Goal: Task Accomplishment & Management: Complete application form

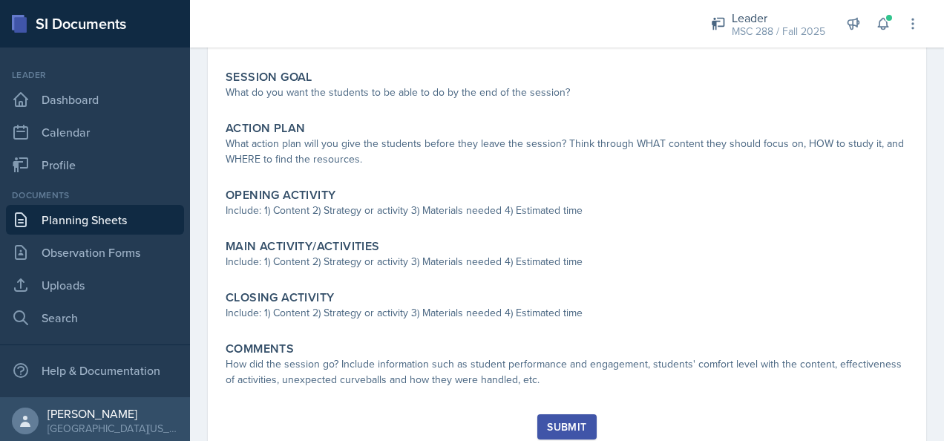
scroll to position [256, 0]
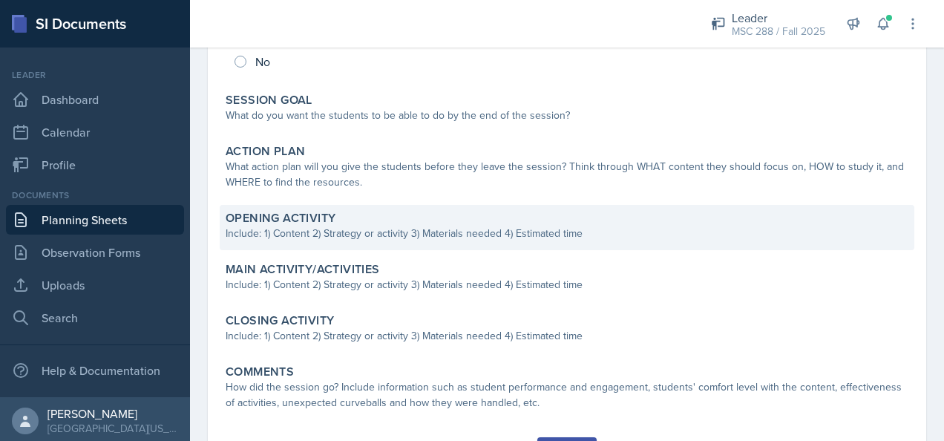
click at [537, 218] on div "Opening Activity" at bounding box center [567, 218] width 683 height 15
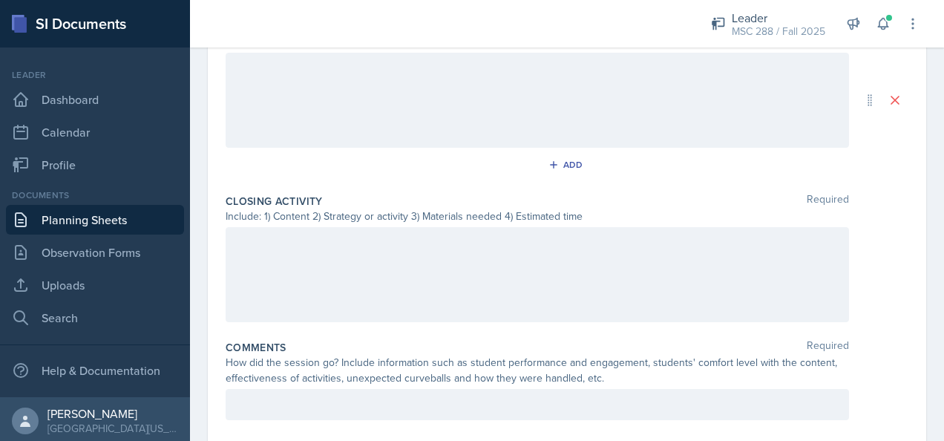
scroll to position [701, 0]
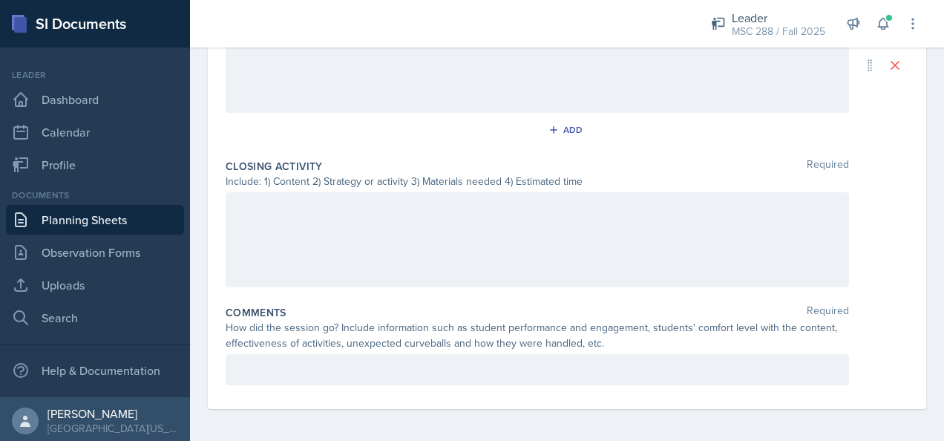
click at [400, 192] on div at bounding box center [538, 239] width 624 height 95
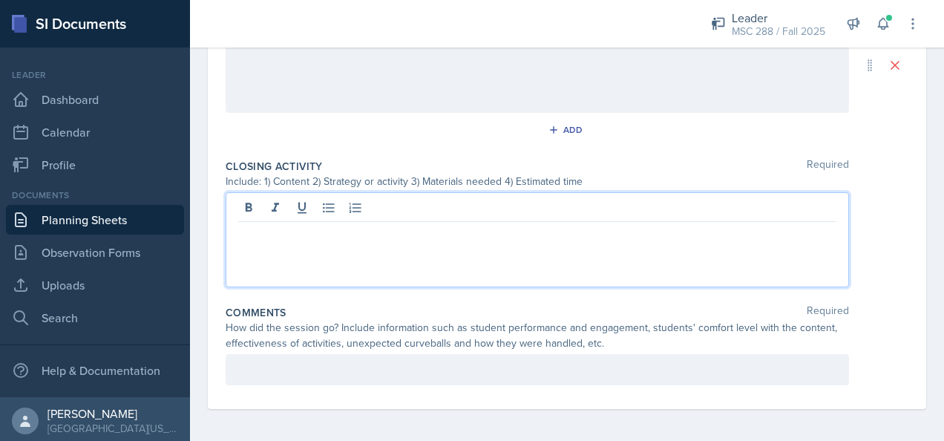
scroll to position [727, 0]
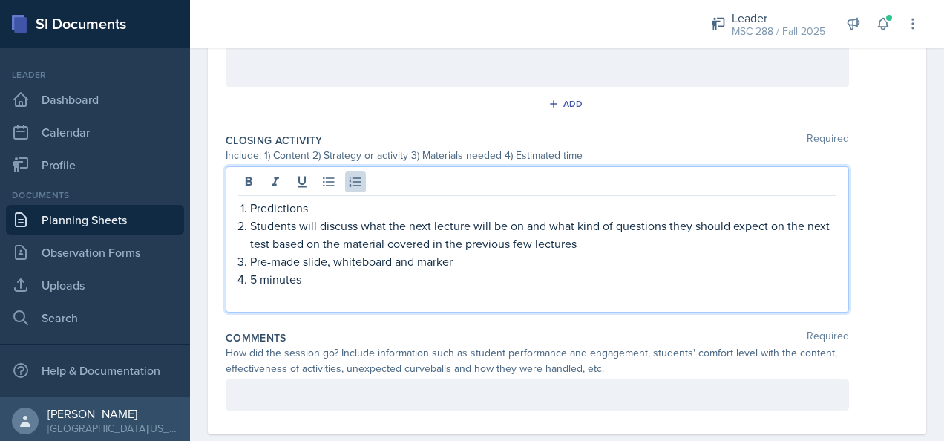
click at [309, 293] on p at bounding box center [537, 297] width 598 height 18
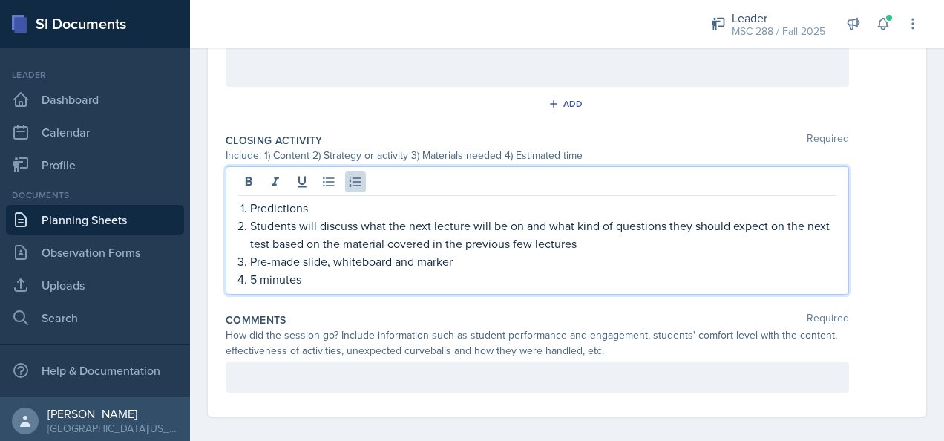
click at [255, 275] on p "5 minutes" at bounding box center [543, 279] width 587 height 18
click at [878, 217] on div "Predictions Students will discuss what the next lecture will be on and what kin…" at bounding box center [567, 230] width 683 height 128
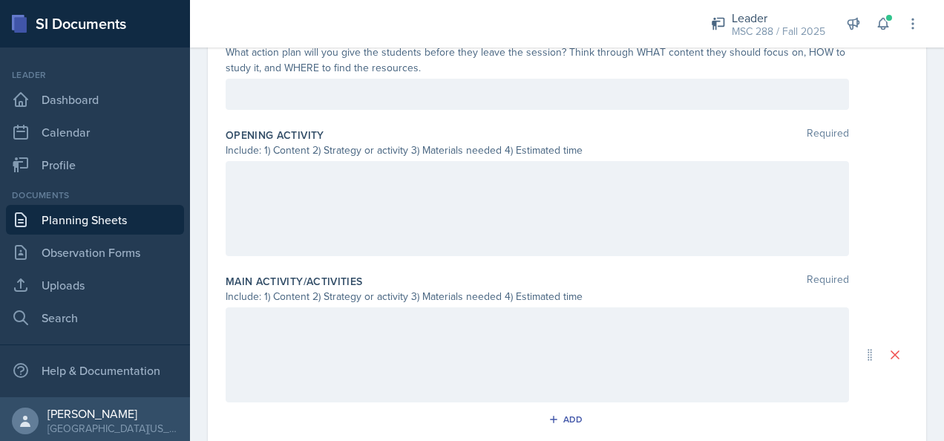
scroll to position [486, 0]
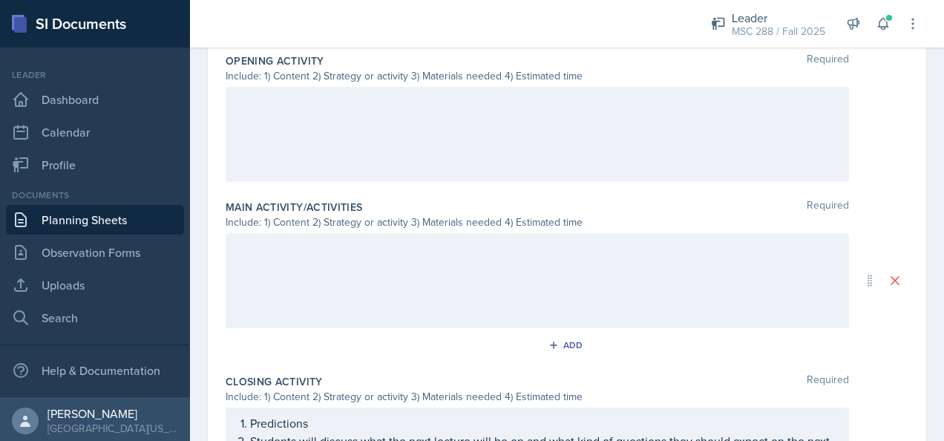
click at [408, 148] on div at bounding box center [538, 134] width 624 height 95
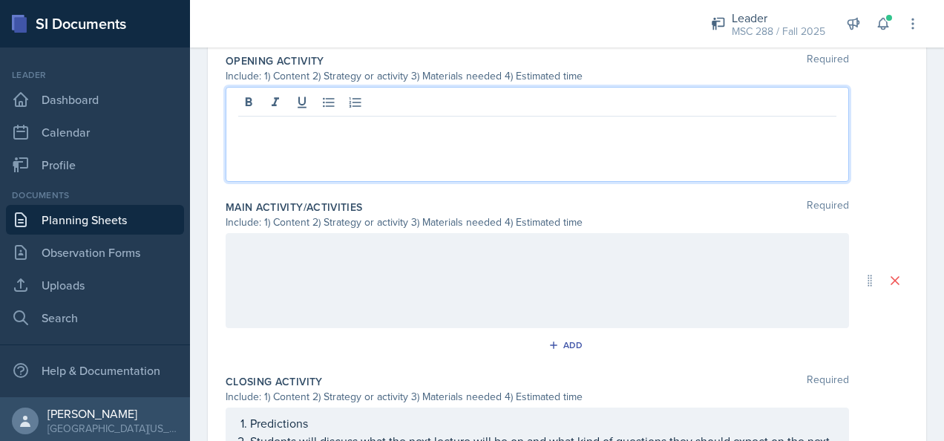
scroll to position [511, 0]
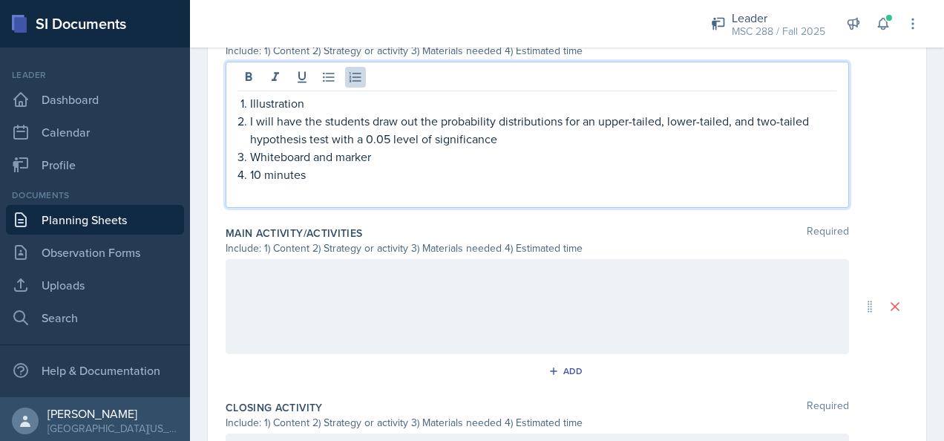
click at [352, 190] on p at bounding box center [537, 192] width 598 height 18
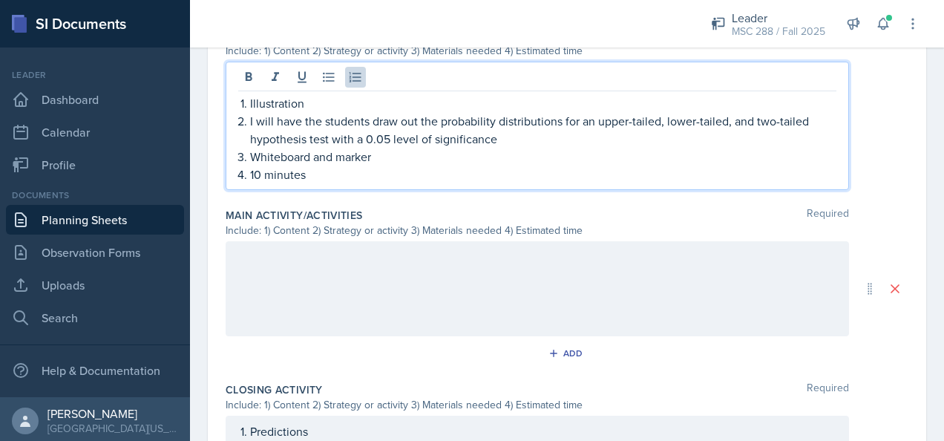
click at [523, 139] on p "I will have the students draw out the probability distributions for an upper-ta…" at bounding box center [543, 130] width 587 height 36
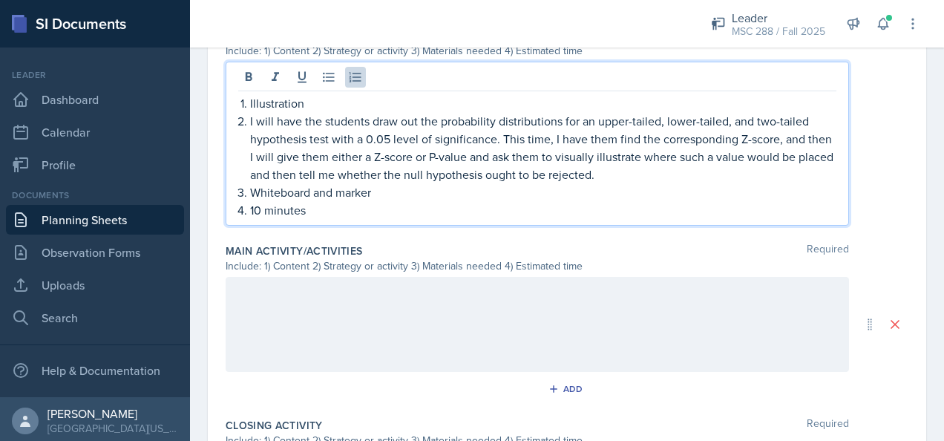
click at [561, 131] on p "I will have the students draw out the probability distributions for an upper-ta…" at bounding box center [543, 147] width 587 height 71
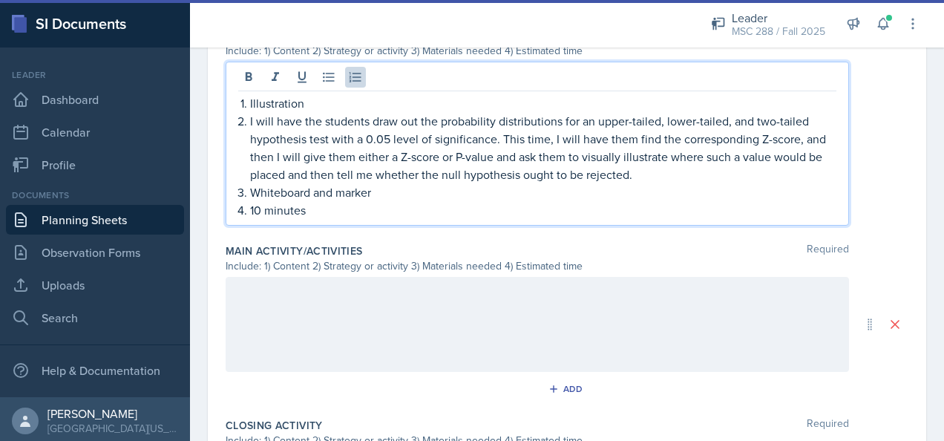
click at [627, 177] on p "I will have the students draw out the probability distributions for an upper-ta…" at bounding box center [543, 147] width 587 height 71
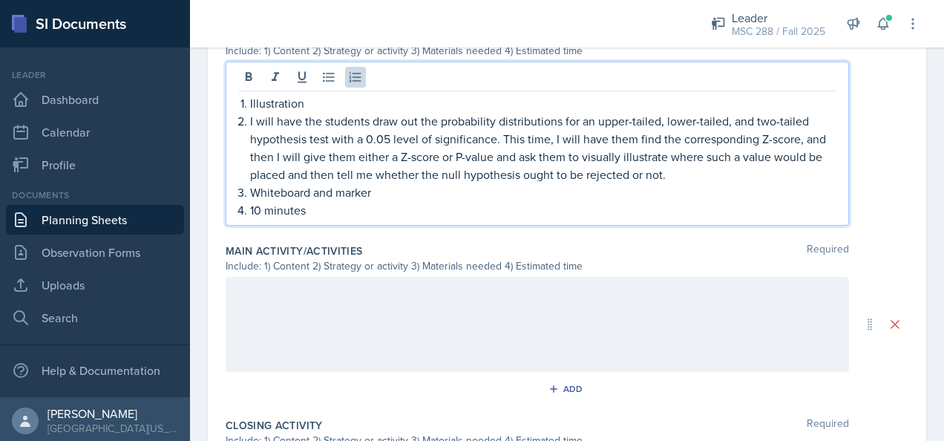
scroll to position [734, 0]
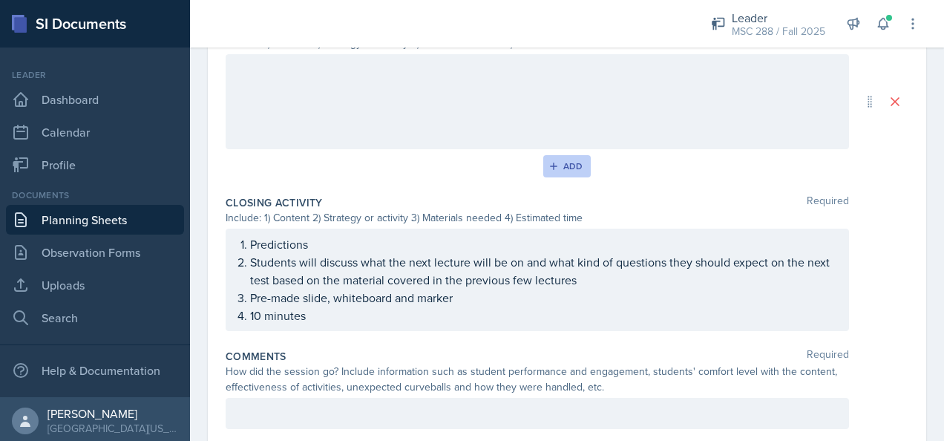
click at [569, 163] on div "Add" at bounding box center [568, 166] width 32 height 12
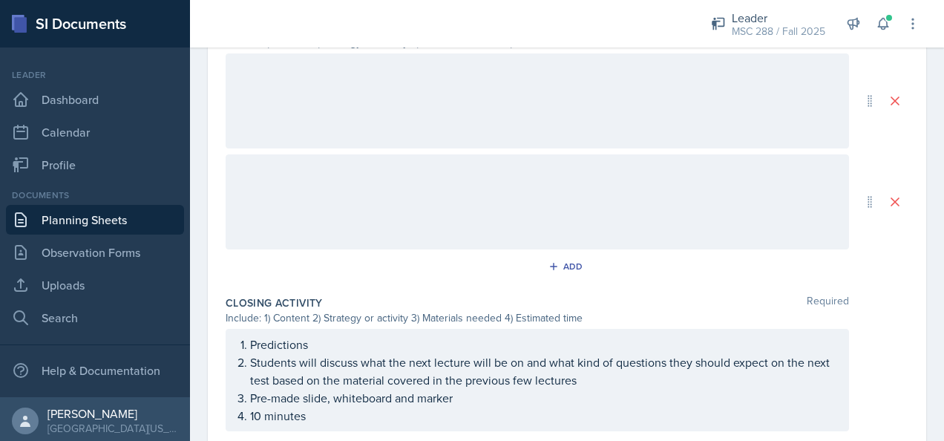
click at [480, 169] on div at bounding box center [538, 201] width 624 height 95
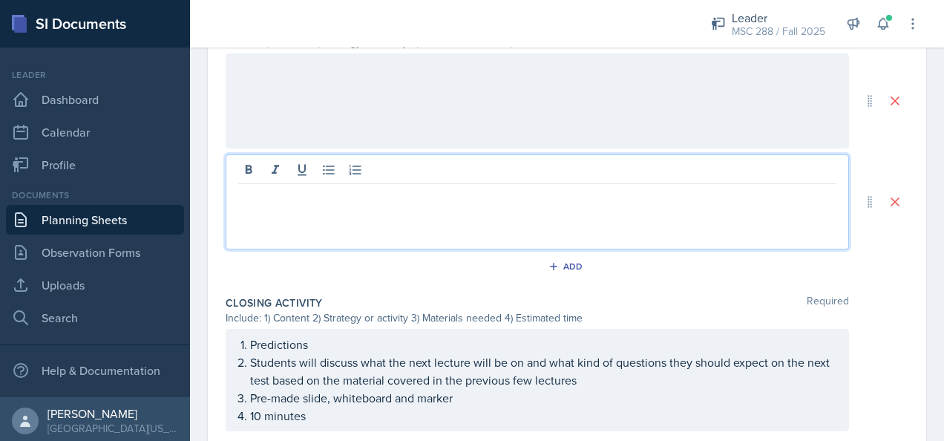
paste div
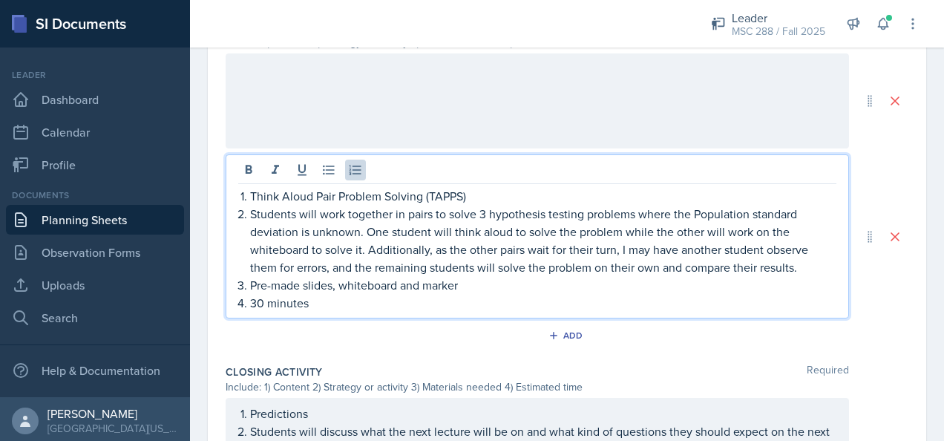
click at [255, 300] on p "30 minutes" at bounding box center [543, 303] width 587 height 18
click at [486, 208] on p "Students will work together in pairs to solve 3 hypothesis testing problems whe…" at bounding box center [543, 240] width 587 height 71
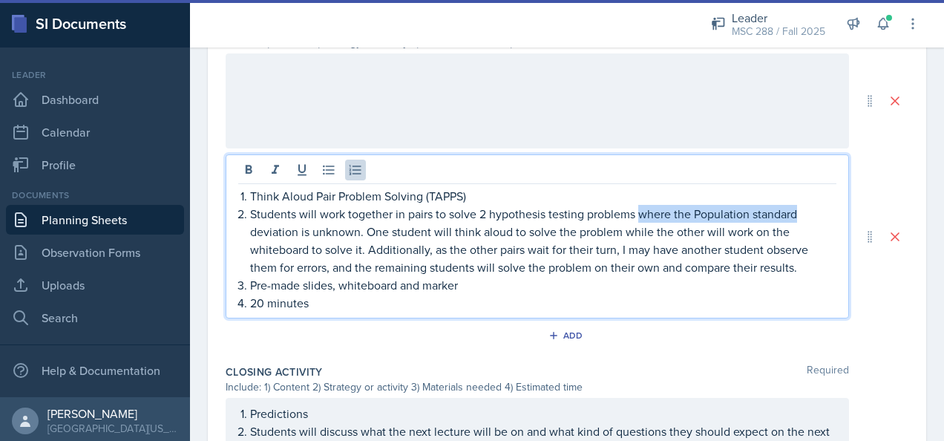
drag, startPoint x: 799, startPoint y: 212, endPoint x: 642, endPoint y: 211, distance: 157.4
click at [642, 211] on p "Students will work together in pairs to solve 2 hypothesis testing problems whe…" at bounding box center [543, 240] width 587 height 71
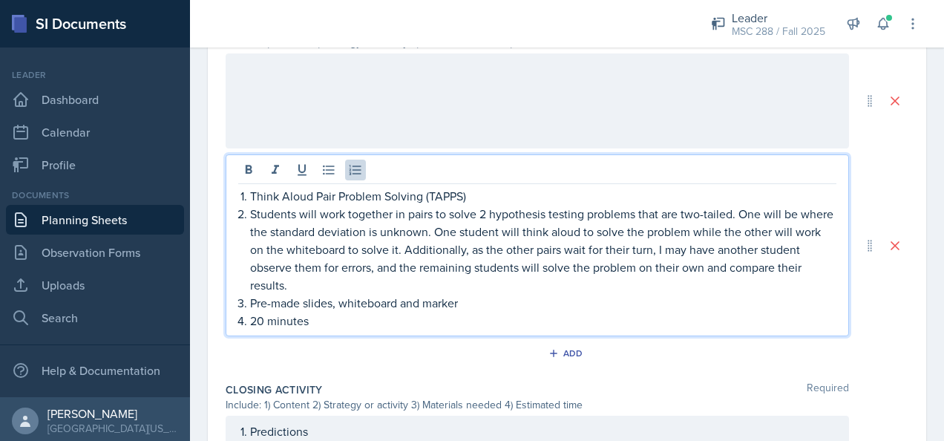
click at [417, 223] on p "Students will work together in pairs to solve 2 hypothesis testing problems tha…" at bounding box center [543, 249] width 587 height 89
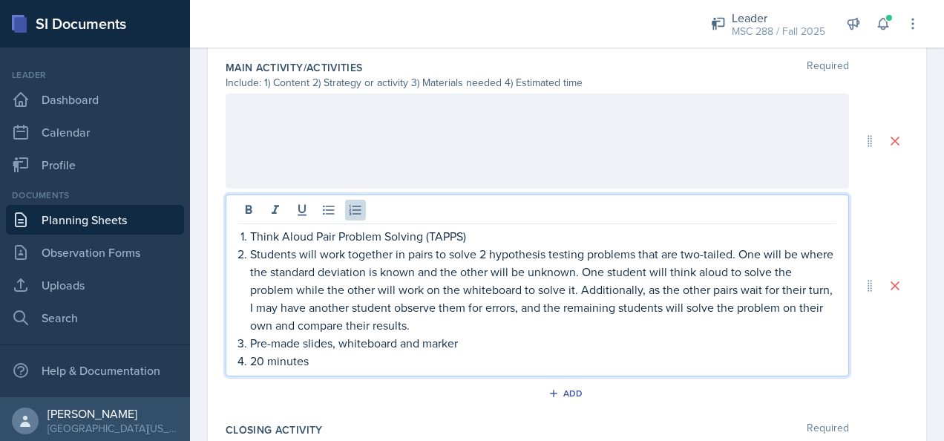
scroll to position [634, 0]
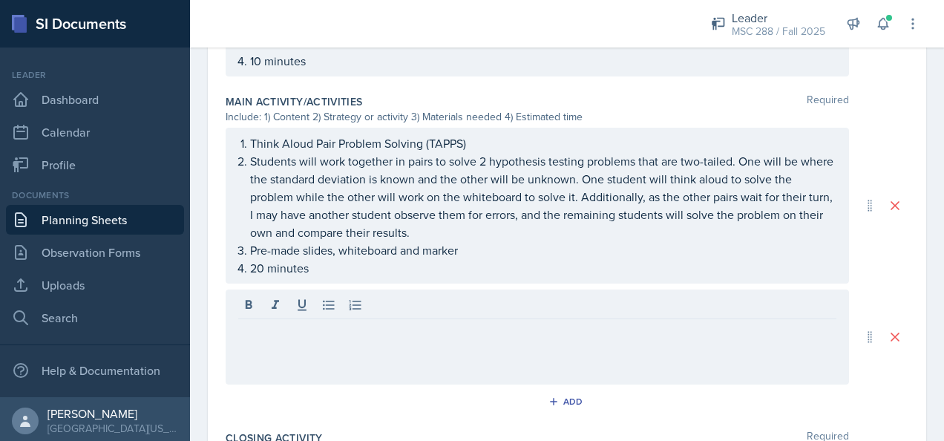
click at [324, 285] on div "Think Aloud Pair Problem Solving (TAPPS) Students will work together in pairs t…" at bounding box center [567, 256] width 683 height 257
click at [323, 330] on div at bounding box center [538, 337] width 624 height 95
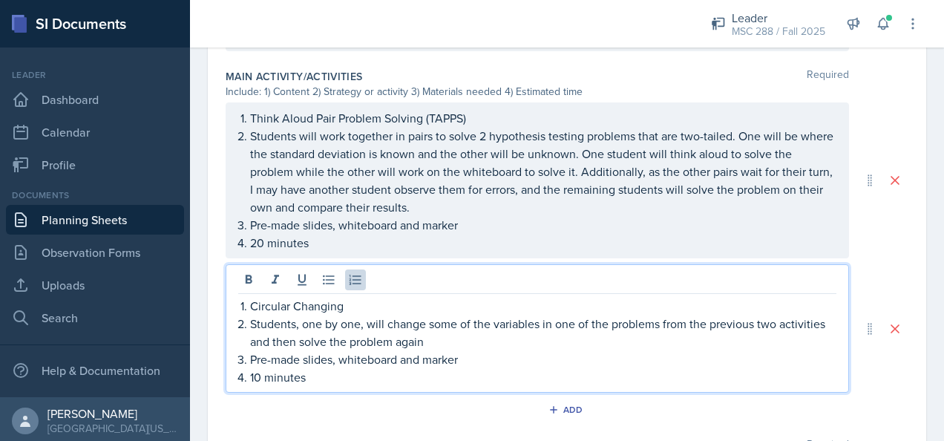
click at [782, 319] on p "Students, one by one, will change some of the variables in one of the problems …" at bounding box center [543, 333] width 587 height 36
click at [803, 320] on p "Students, one by one, will change some of the variables in one of the problems …" at bounding box center [543, 333] width 587 height 36
click at [255, 376] on p "10 minutes" at bounding box center [543, 377] width 587 height 18
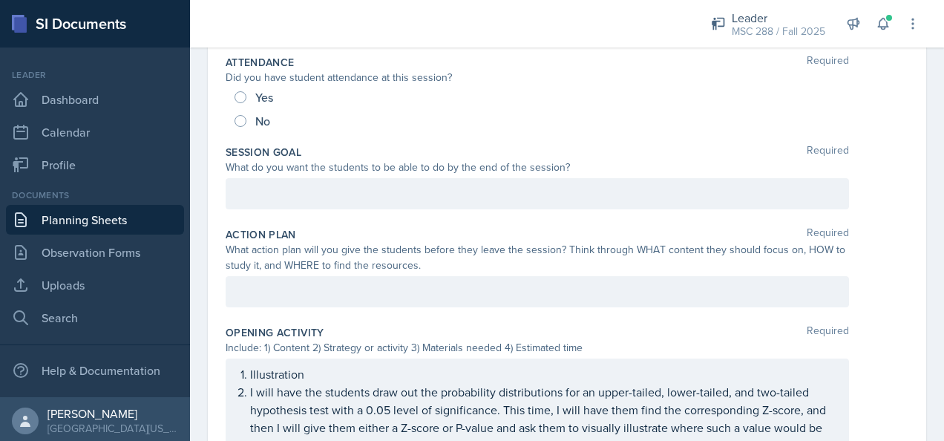
scroll to position [240, 0]
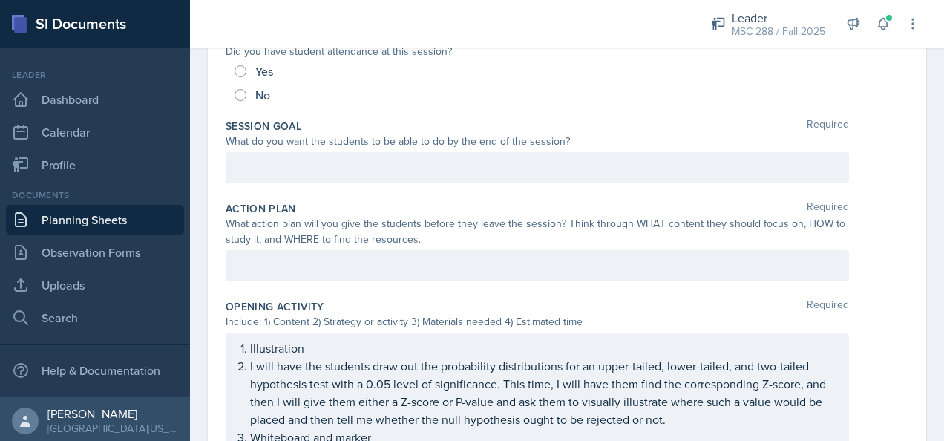
click at [413, 177] on p at bounding box center [537, 168] width 598 height 18
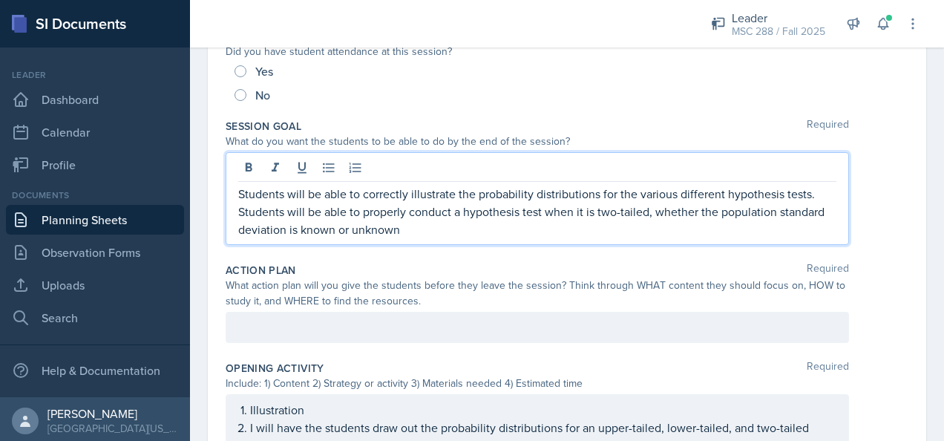
click at [809, 196] on p "Students will be able to correctly illustrate the probability distributions for…" at bounding box center [537, 194] width 598 height 18
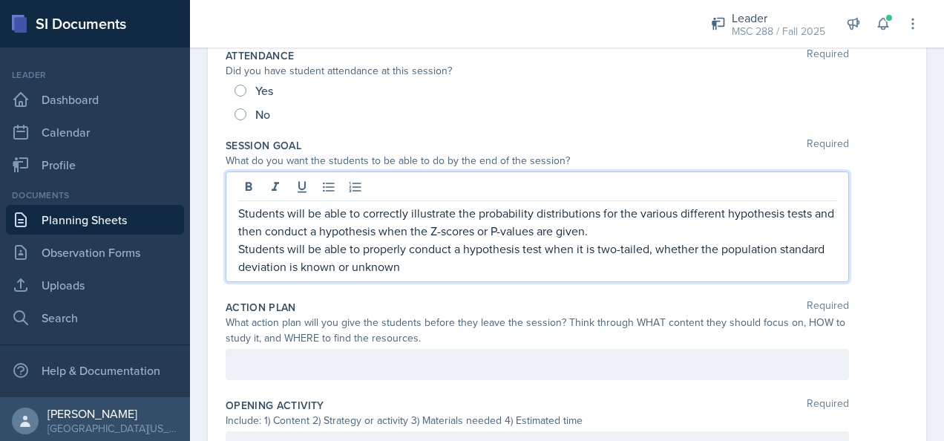
scroll to position [255, 0]
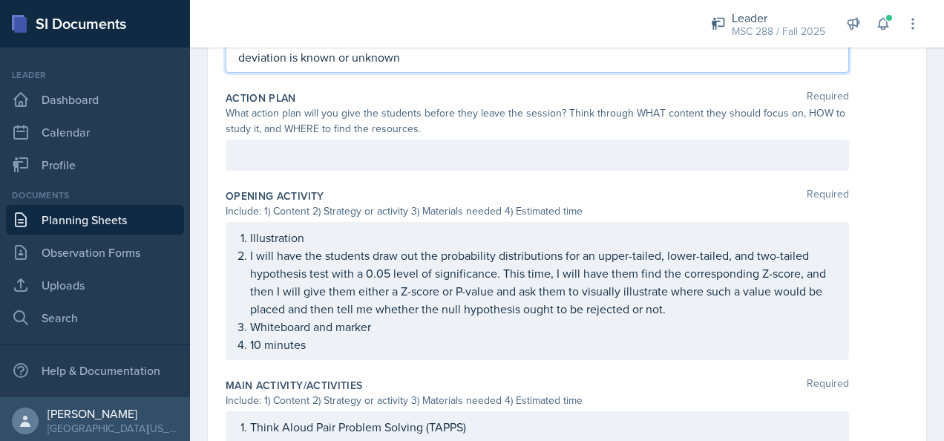
click at [371, 164] on p at bounding box center [537, 155] width 598 height 18
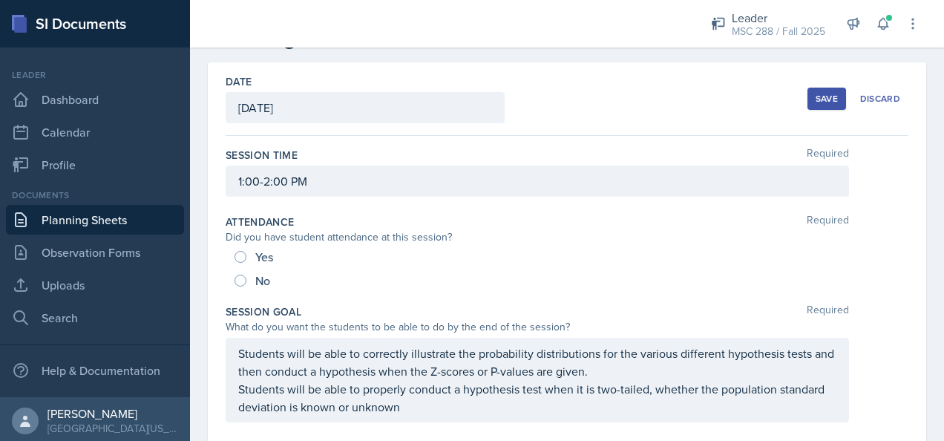
scroll to position [0, 0]
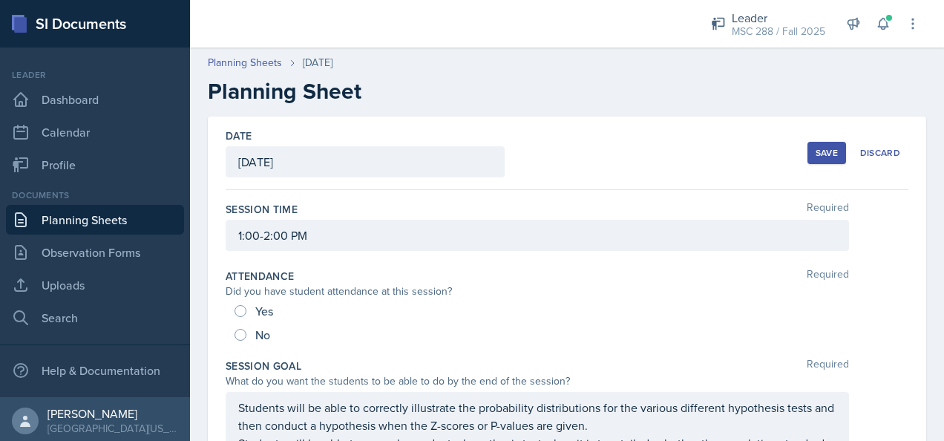
click at [808, 160] on button "Save" at bounding box center [827, 153] width 39 height 22
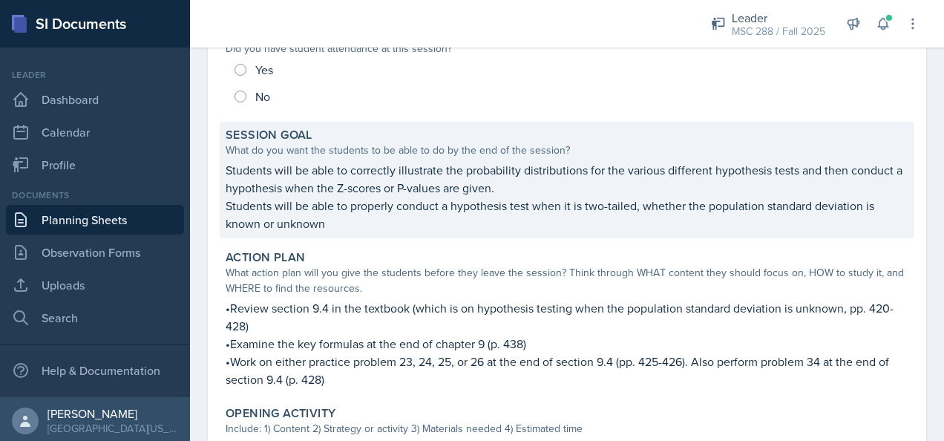
scroll to position [223, 0]
click at [234, 165] on p "Students will be able to correctly illustrate the probability distributions for…" at bounding box center [567, 178] width 683 height 36
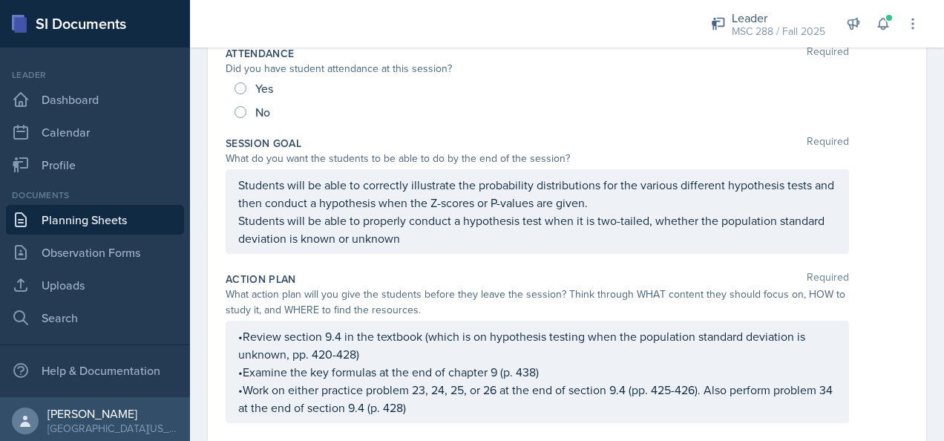
drag, startPoint x: 235, startPoint y: 180, endPoint x: 491, endPoint y: 200, distance: 257.0
click at [491, 200] on div "Students will be able to correctly illustrate the probability distributions for…" at bounding box center [538, 211] width 624 height 85
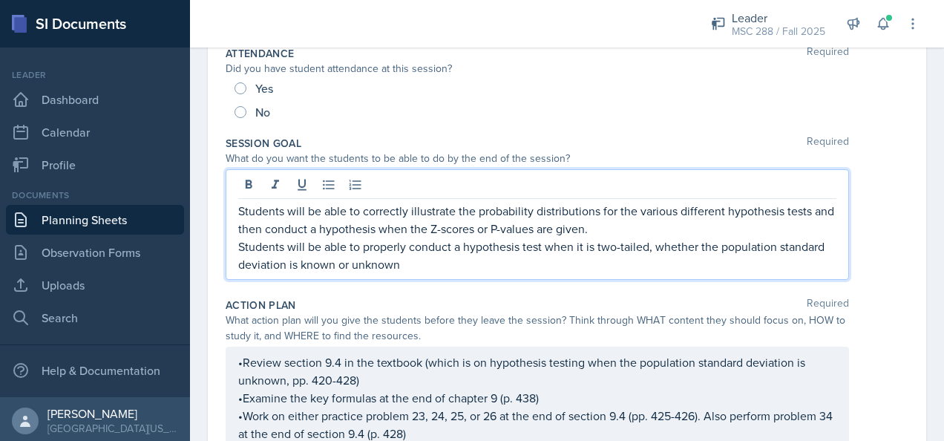
scroll to position [248, 0]
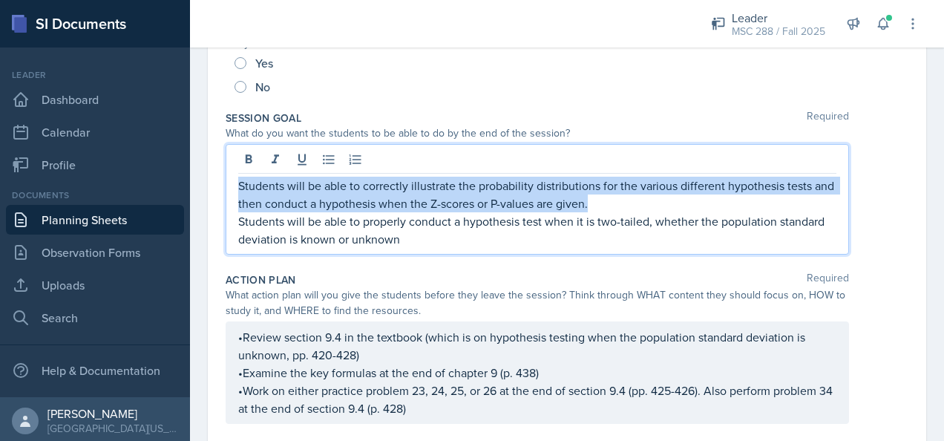
drag, startPoint x: 621, startPoint y: 204, endPoint x: 226, endPoint y: 174, distance: 396.2
click at [226, 174] on div "Students will be able to correctly illustrate the probability distributions for…" at bounding box center [538, 199] width 624 height 111
copy p "Students will be able to correctly illustrate the probability distributions for…"
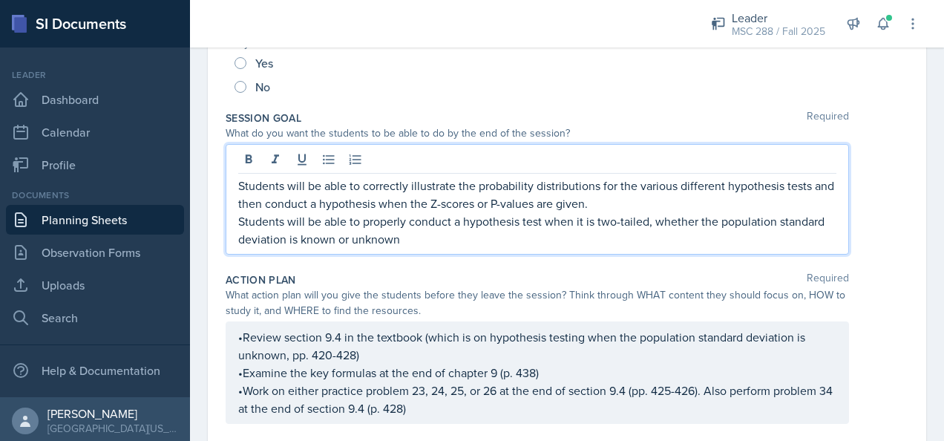
click at [470, 245] on p "Students will be able to properly conduct a hypothesis test when it is two-tail…" at bounding box center [537, 230] width 598 height 36
click at [404, 202] on p "Students will be able to correctly illustrate the probability distributions for…" at bounding box center [537, 195] width 598 height 36
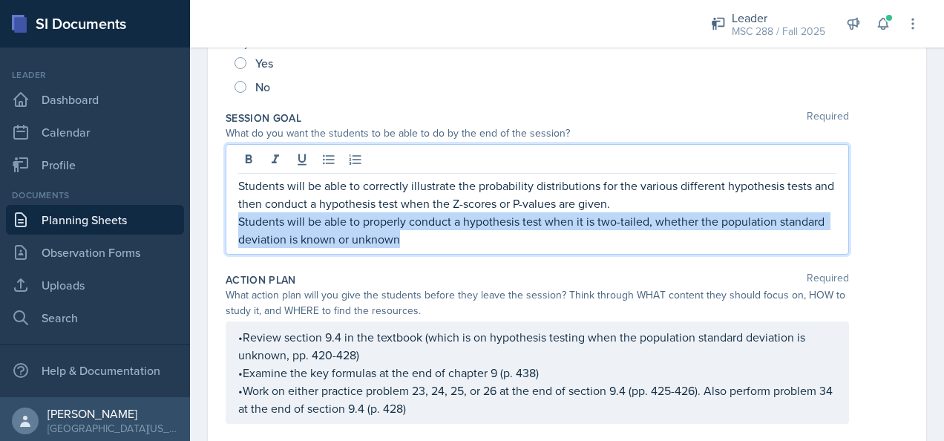
drag, startPoint x: 239, startPoint y: 218, endPoint x: 415, endPoint y: 245, distance: 178.0
click at [415, 245] on p "Students will be able to properly conduct a hypothesis test when it is two-tail…" at bounding box center [537, 230] width 598 height 36
copy p "Students will be able to properly conduct a hypothesis test when it is two-tail…"
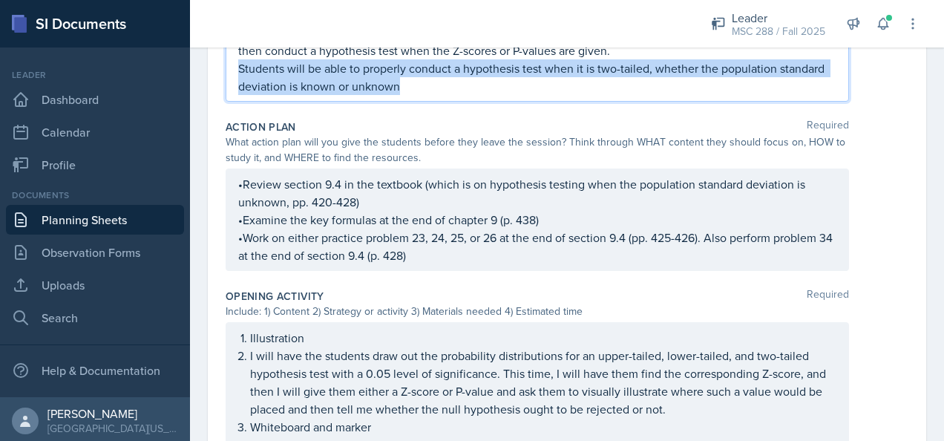
scroll to position [396, 0]
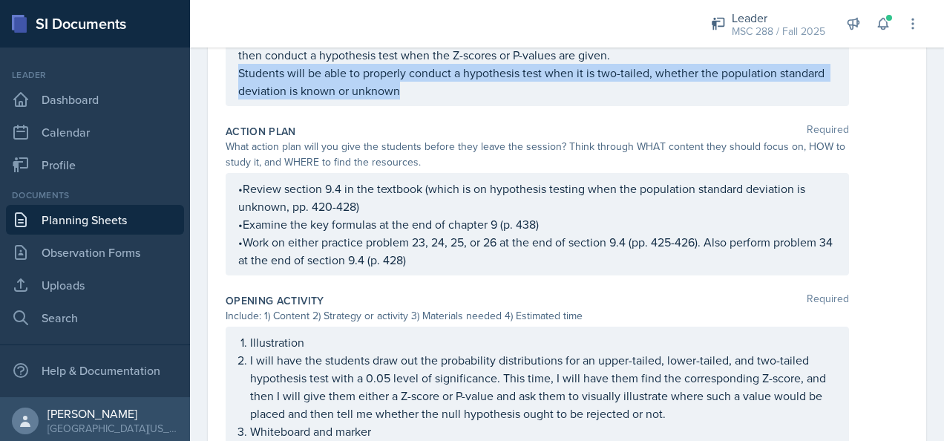
drag, startPoint x: 235, startPoint y: 185, endPoint x: 336, endPoint y: 193, distance: 101.3
click at [336, 193] on div "•Review section 9.4 in the textbook (which is on hypothesis testing when the po…" at bounding box center [538, 224] width 624 height 102
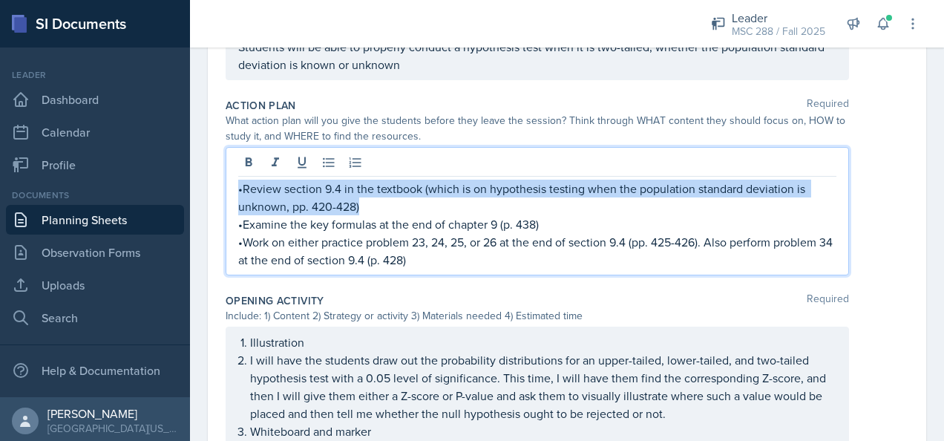
drag, startPoint x: 238, startPoint y: 185, endPoint x: 381, endPoint y: 206, distance: 144.9
click at [381, 206] on p "•Review section 9.4 in the textbook (which is on hypothesis testing when the po…" at bounding box center [537, 198] width 598 height 36
copy p "•Review section 9.4 in the textbook (which is on hypothesis testing when the po…"
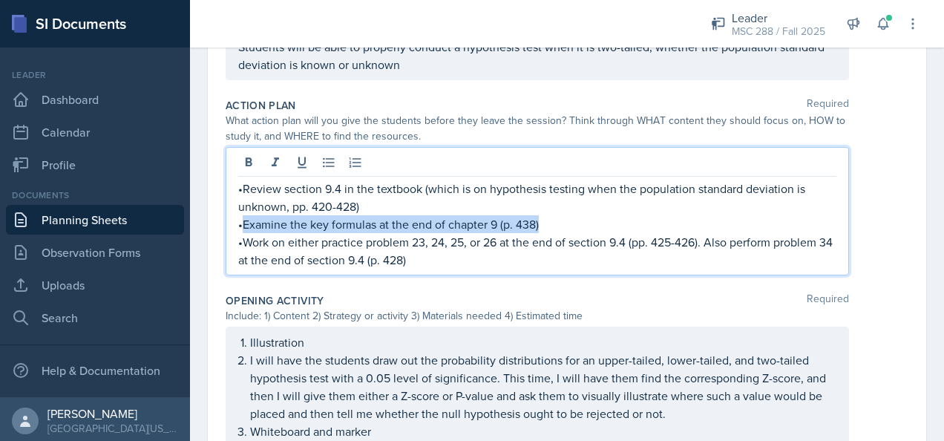
drag, startPoint x: 244, startPoint y: 218, endPoint x: 561, endPoint y: 225, distance: 317.1
click at [561, 225] on p "•Examine the key formulas at the end of chapter 9 (p. 438)" at bounding box center [537, 224] width 598 height 18
copy p "Examine the key formulas at the end of chapter 9 (p. 438)"
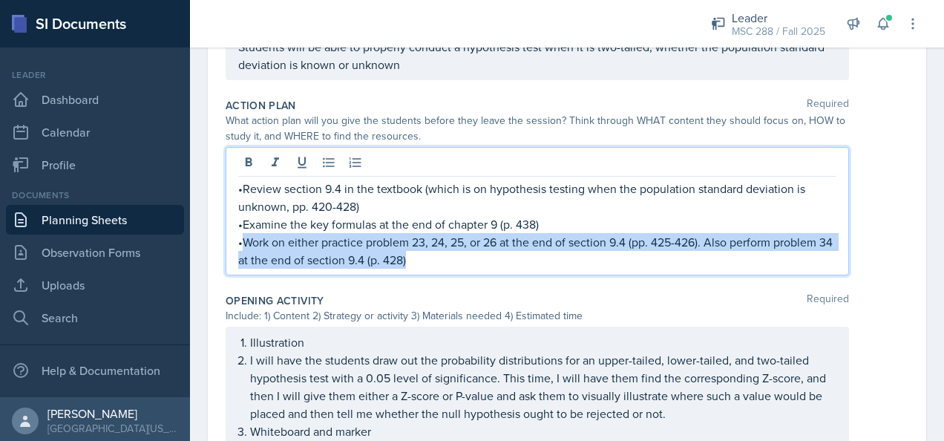
drag, startPoint x: 242, startPoint y: 236, endPoint x: 453, endPoint y: 253, distance: 211.6
click at [453, 253] on p "•Work on either practice problem 23, 24, 25, or 26 at the end of section 9.4 (p…" at bounding box center [537, 251] width 598 height 36
copy p "Work on either practice problem 23, 24, 25, or 26 at the end of section 9.4 (pp…"
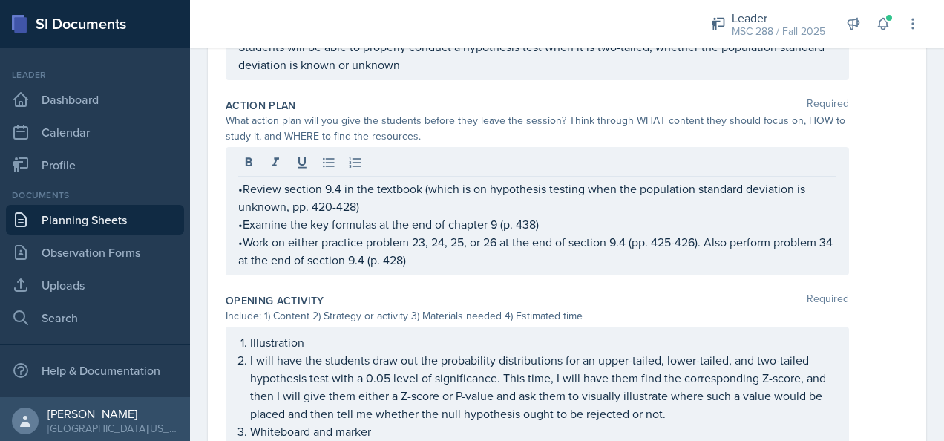
click at [454, 166] on div at bounding box center [537, 164] width 598 height 25
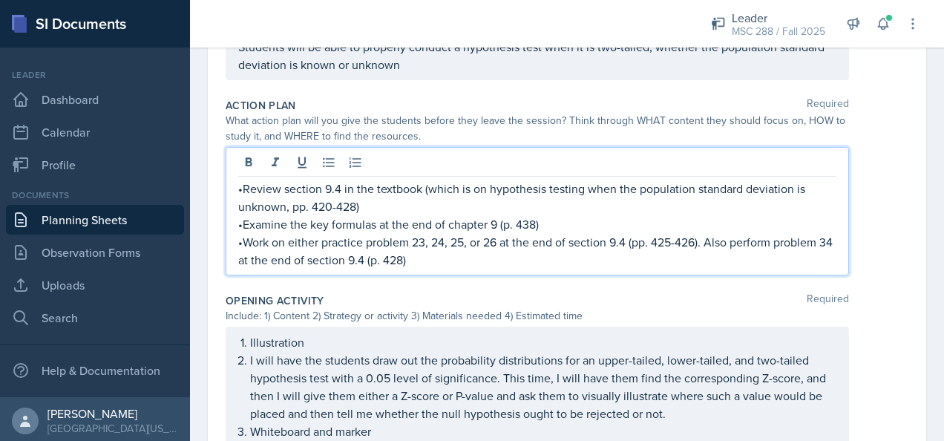
click at [418, 203] on p "•Review section 9.4 in the textbook (which is on hypothesis testing when the po…" at bounding box center [537, 198] width 598 height 36
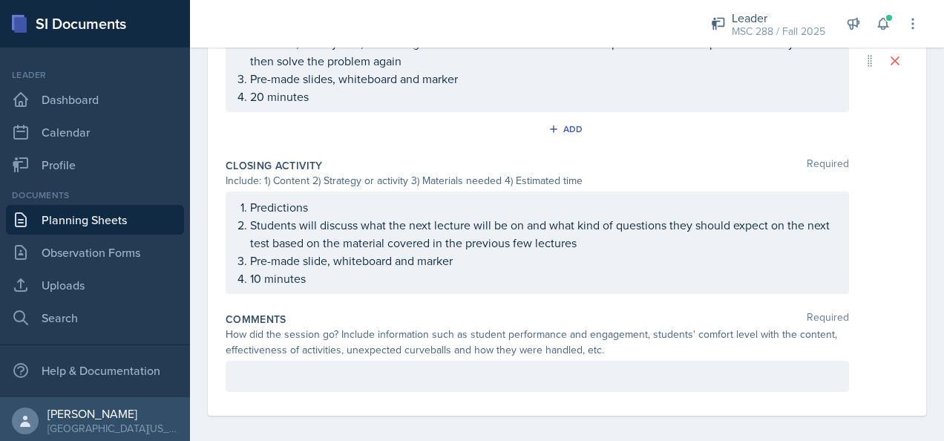
scroll to position [1069, 0]
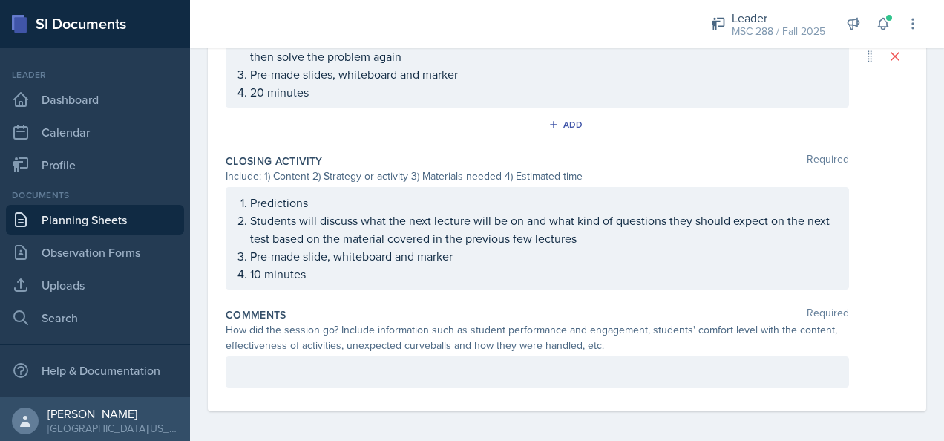
click at [106, 211] on link "Planning Sheets" at bounding box center [95, 220] width 178 height 30
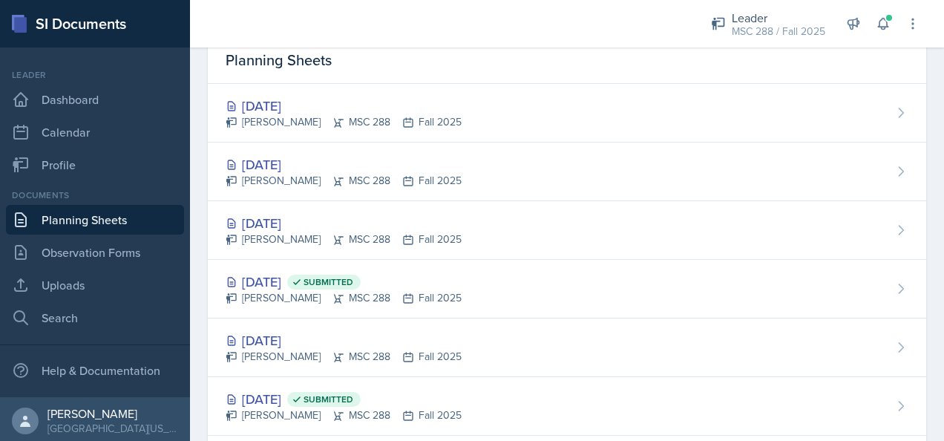
scroll to position [148, 0]
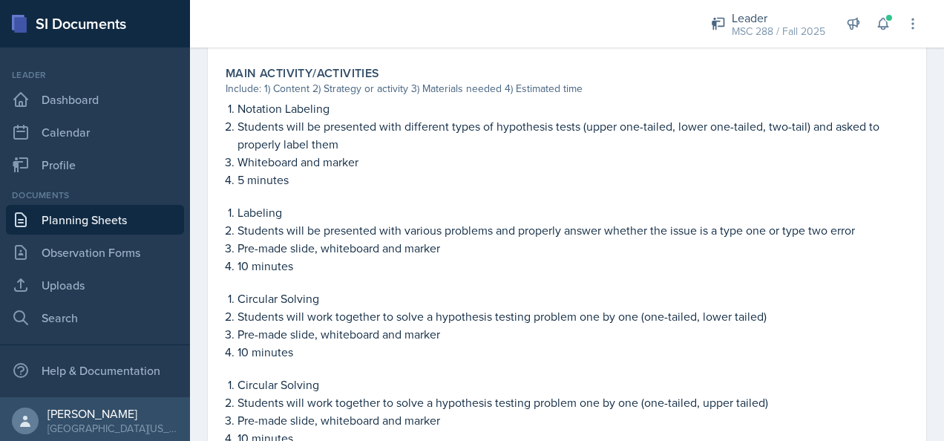
scroll to position [742, 0]
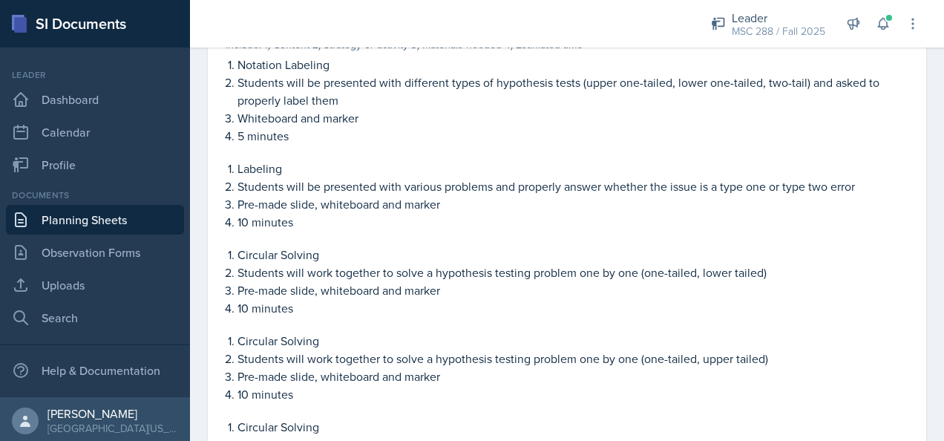
click at [133, 209] on link "Planning Sheets" at bounding box center [95, 220] width 178 height 30
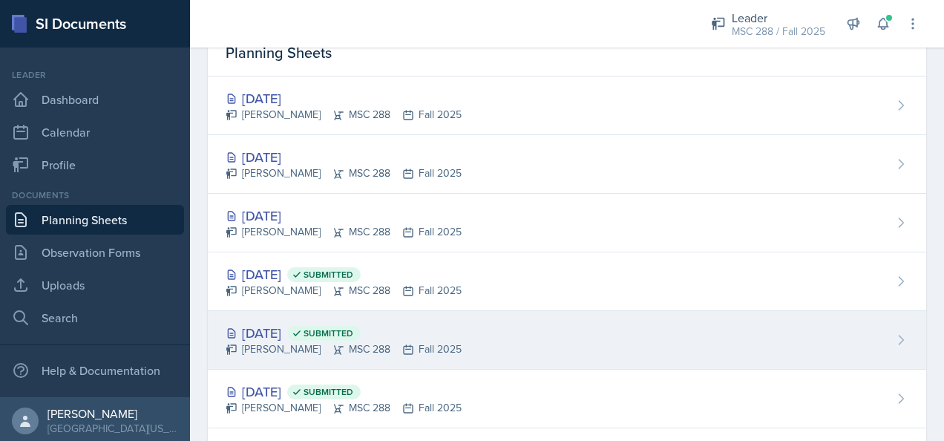
scroll to position [63, 0]
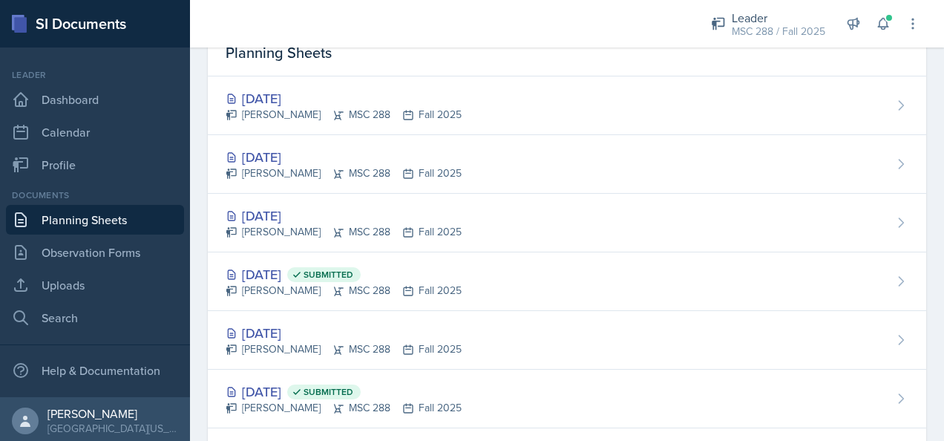
scroll to position [148, 0]
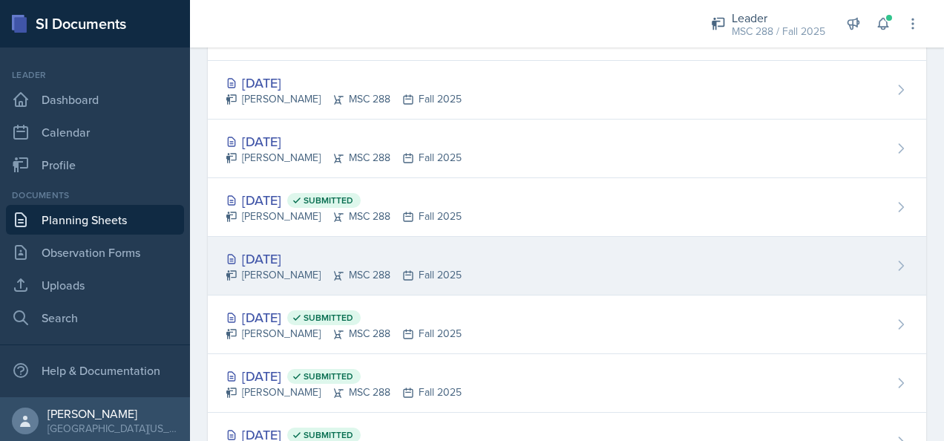
click at [284, 254] on div "[DATE]" at bounding box center [344, 259] width 236 height 20
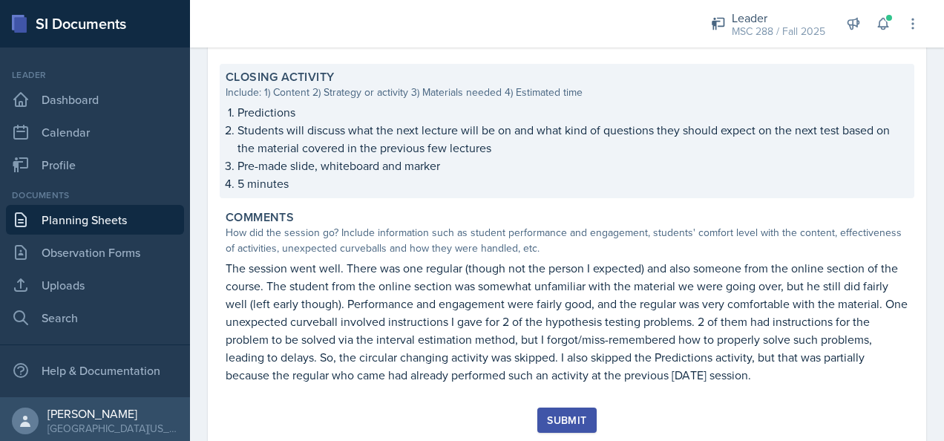
scroll to position [1091, 0]
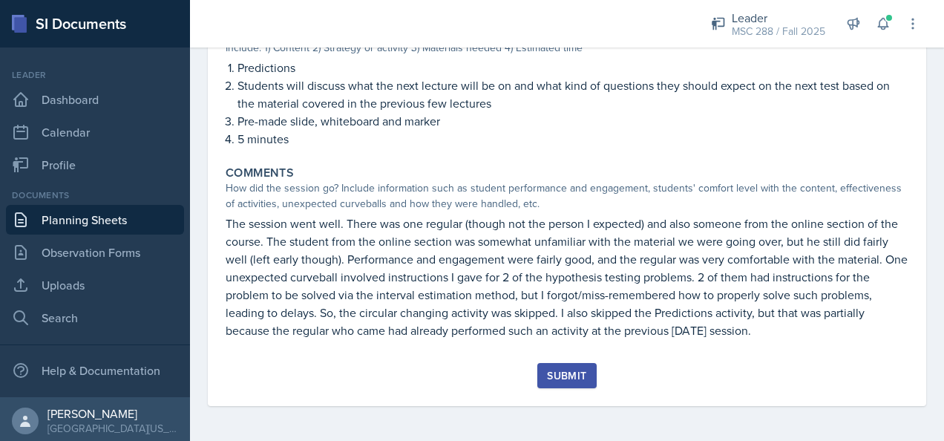
click at [560, 370] on div "Submit" at bounding box center [566, 376] width 39 height 12
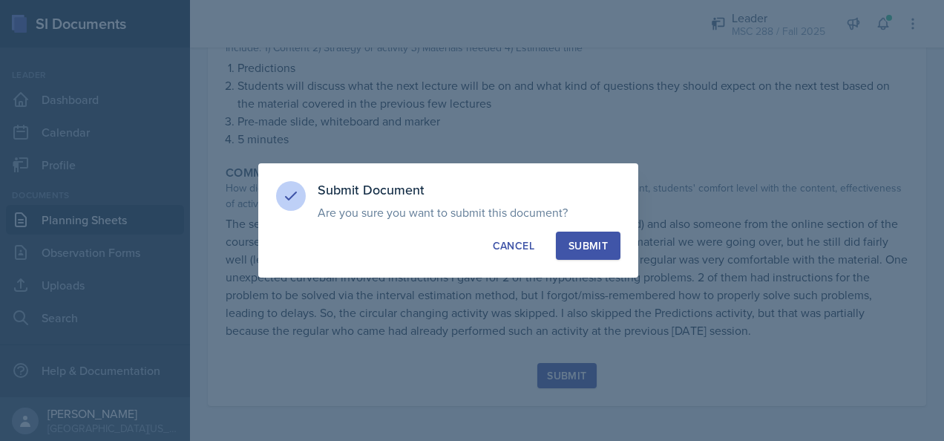
click at [593, 247] on div "Submit" at bounding box center [588, 245] width 39 height 15
radio input "true"
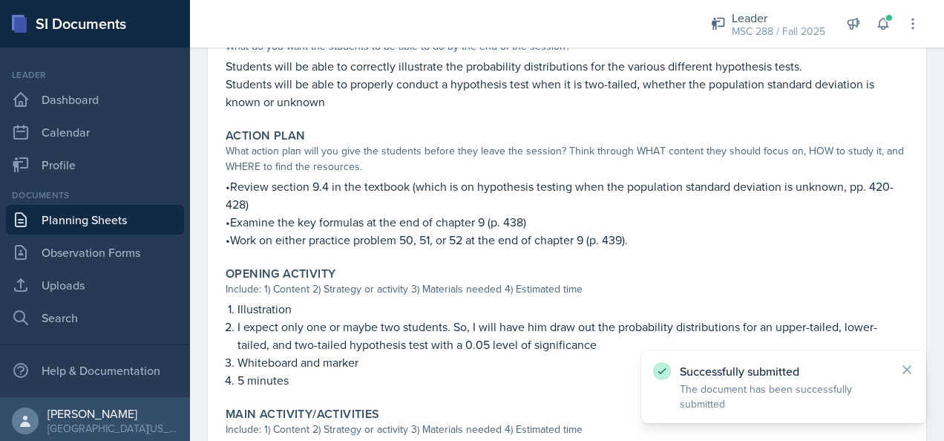
scroll to position [232, 0]
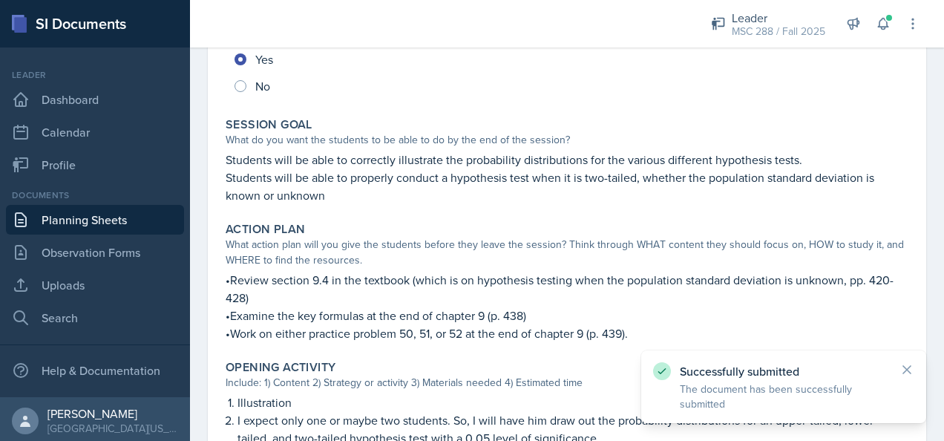
click at [117, 209] on link "Planning Sheets" at bounding box center [95, 220] width 178 height 30
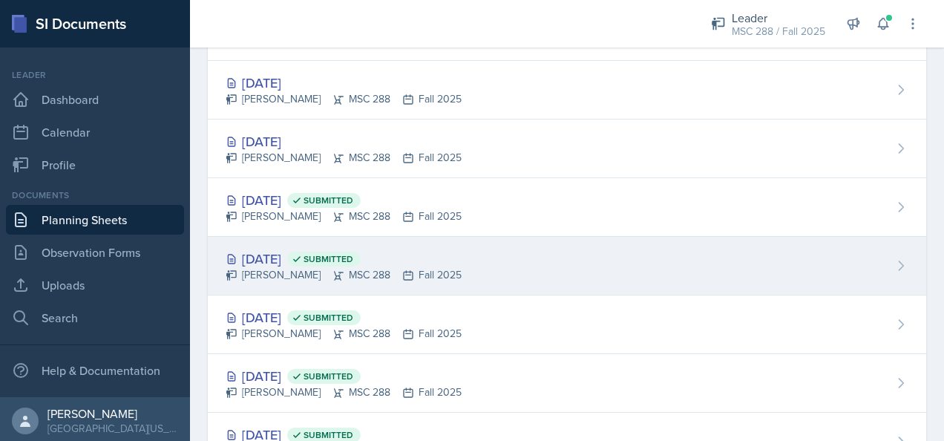
scroll to position [74, 0]
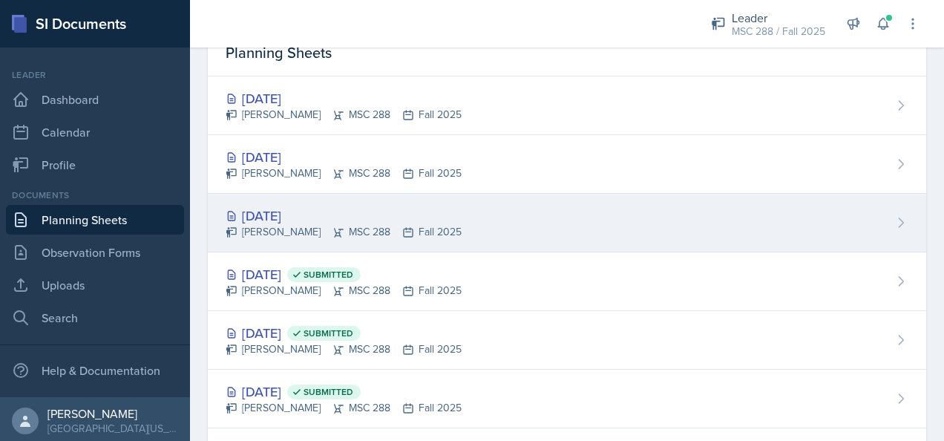
click at [278, 224] on div "Cole Sargent MSC 288 Fall 2025" at bounding box center [344, 232] width 236 height 16
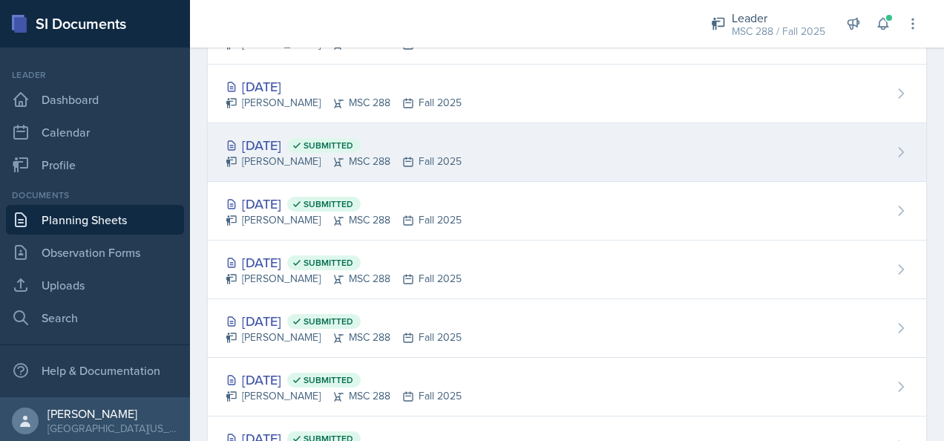
scroll to position [223, 0]
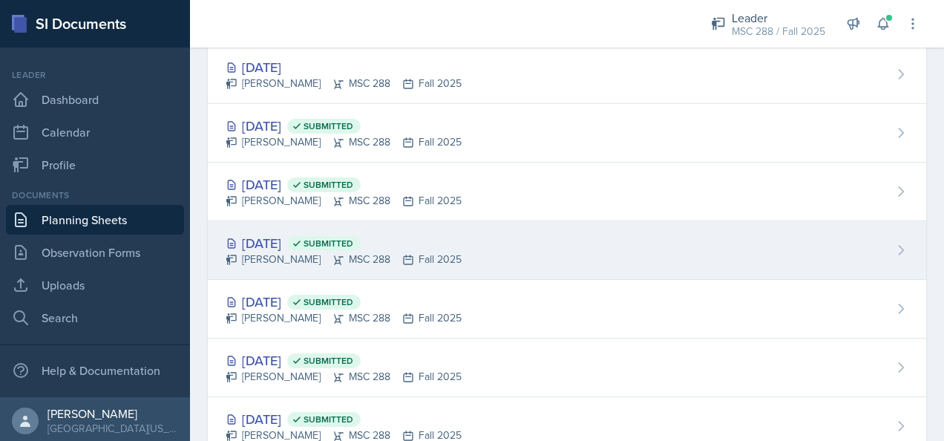
click at [258, 235] on div "Sep 9th, 2025 Submitted" at bounding box center [344, 243] width 236 height 20
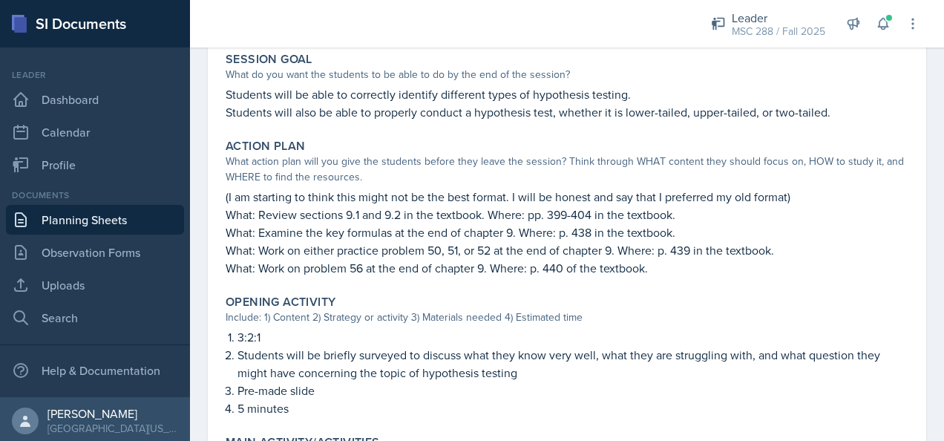
scroll to position [371, 0]
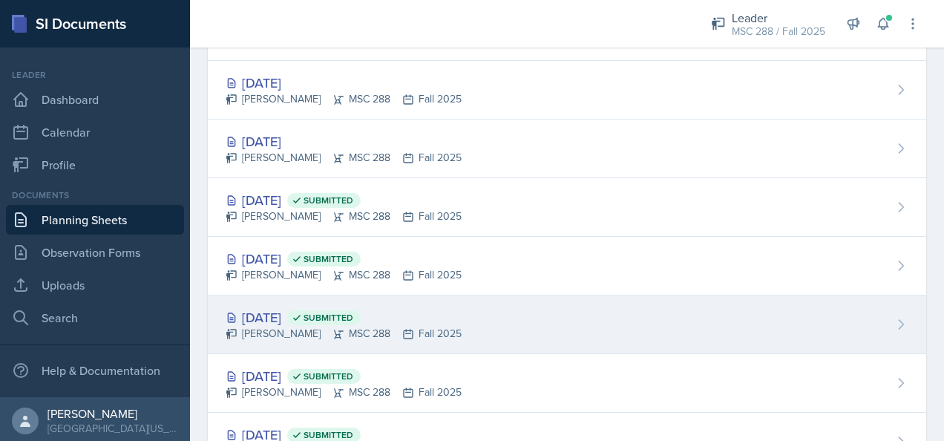
scroll to position [74, 0]
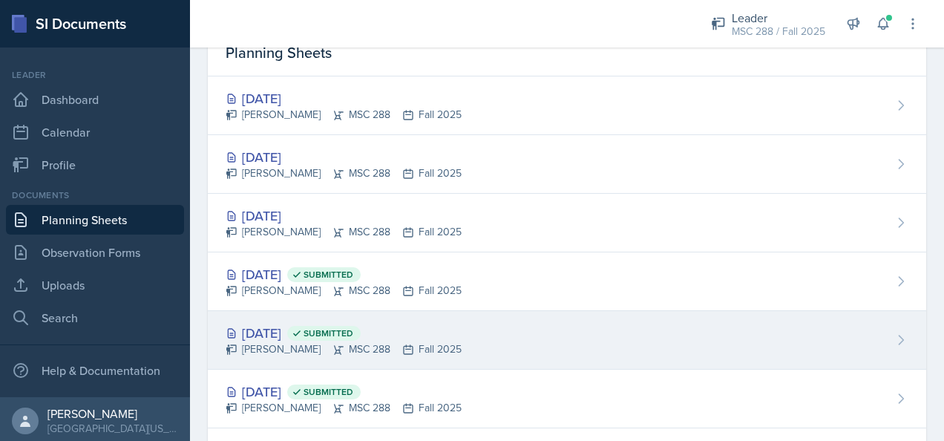
click at [283, 323] on div "Sep 10th, 2025 Submitted" at bounding box center [344, 333] width 236 height 20
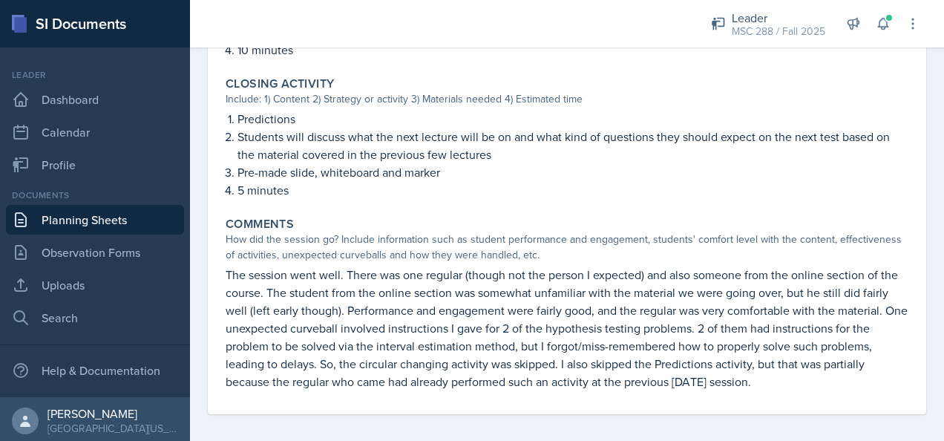
scroll to position [965, 0]
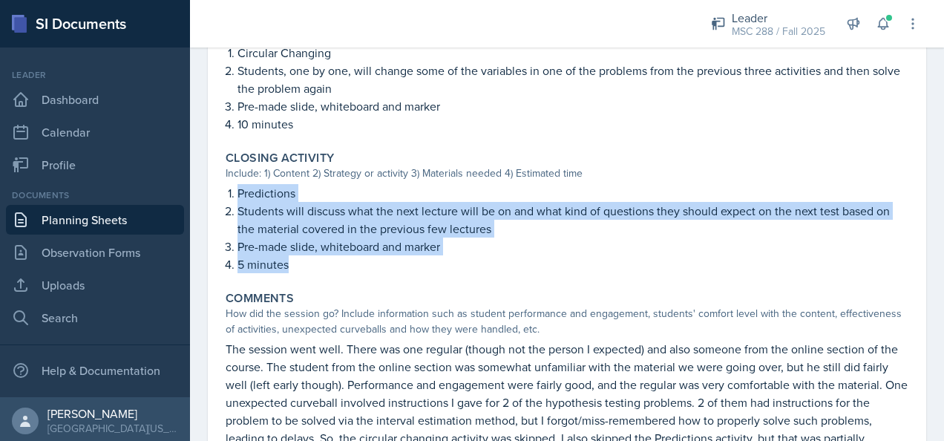
drag, startPoint x: 238, startPoint y: 190, endPoint x: 339, endPoint y: 268, distance: 127.0
click at [339, 268] on ol "Predictions Students will discuss what the next lecture will be on and what kin…" at bounding box center [573, 228] width 671 height 89
copy ol "Predictions Students will discuss what the next lecture will be on and what kin…"
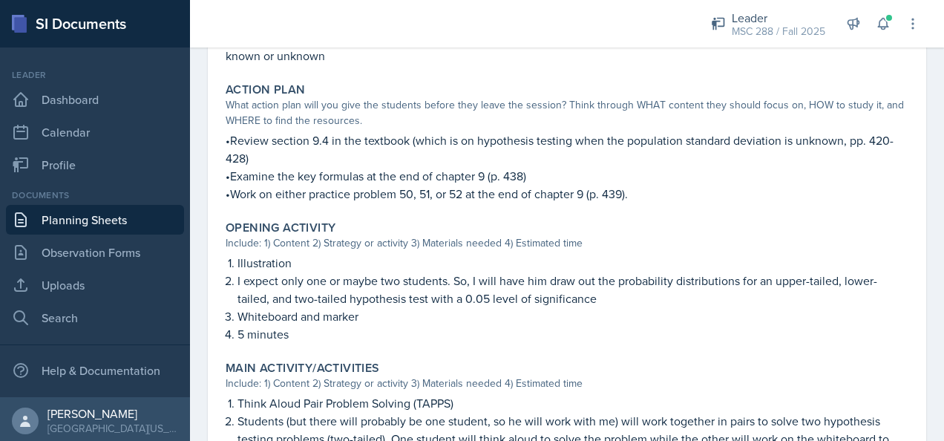
scroll to position [445, 0]
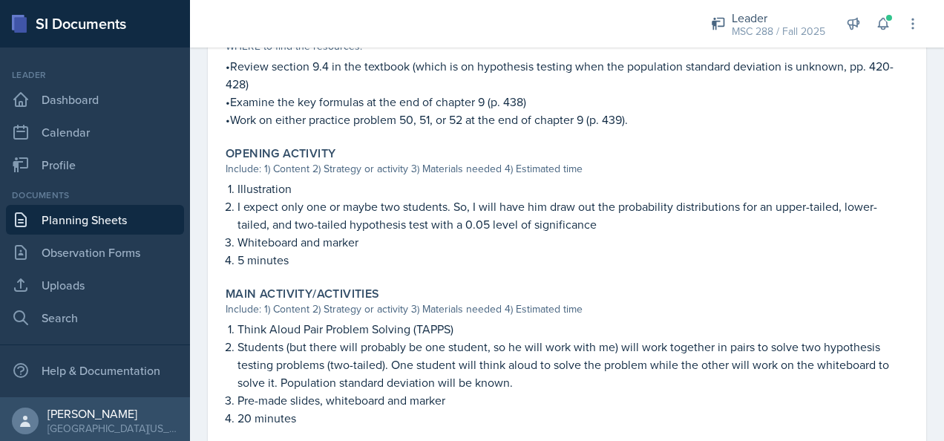
click at [122, 224] on link "Planning Sheets" at bounding box center [95, 220] width 178 height 30
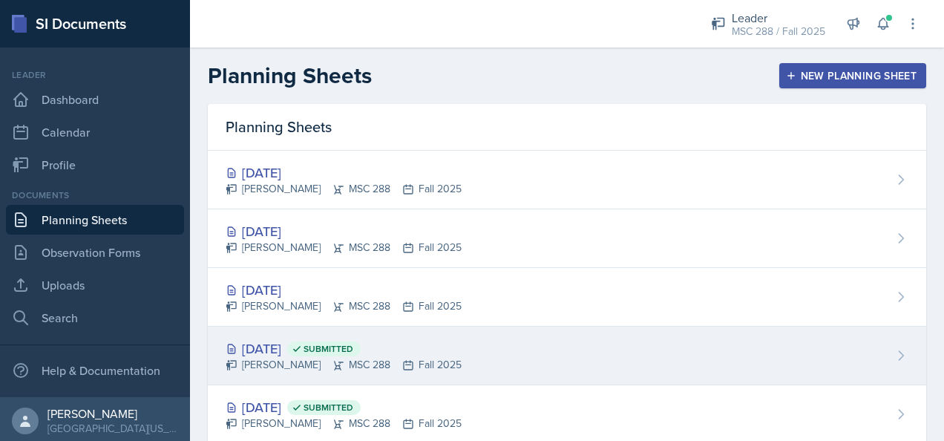
click at [270, 339] on div "Sep 11th, 2025 Submitted" at bounding box center [344, 349] width 236 height 20
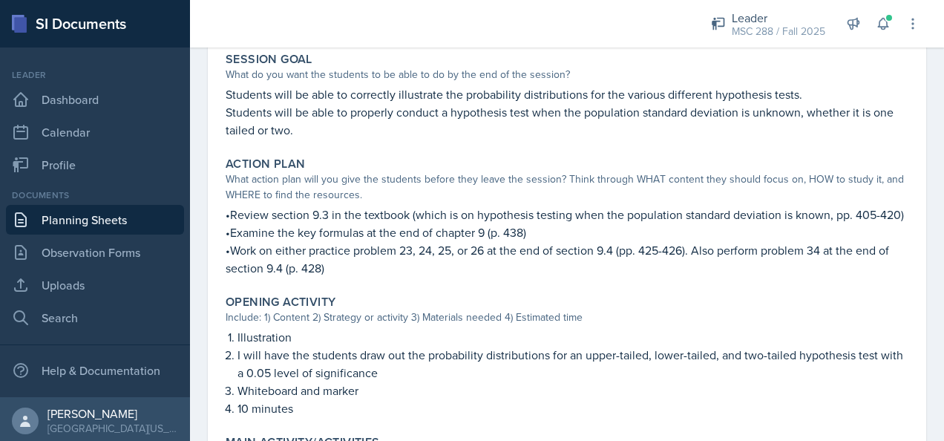
scroll to position [371, 0]
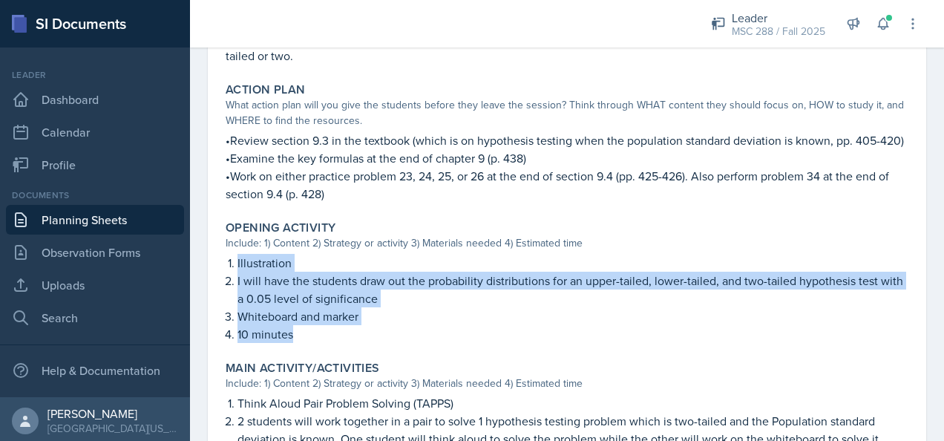
drag, startPoint x: 238, startPoint y: 279, endPoint x: 361, endPoint y: 351, distance: 142.8
click at [361, 343] on ol "Illustration I will have the students draw out the probability distributions fo…" at bounding box center [573, 298] width 671 height 89
copy ol "Illustration I will have the students draw out the probability distributions fo…"
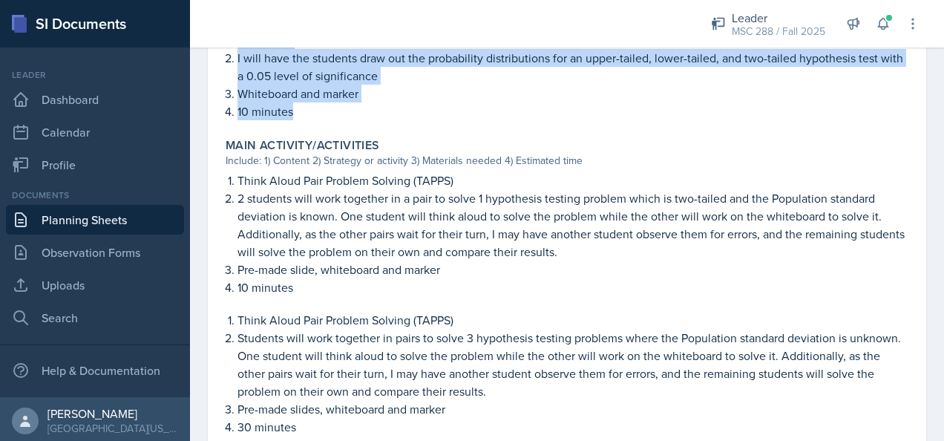
scroll to position [668, 0]
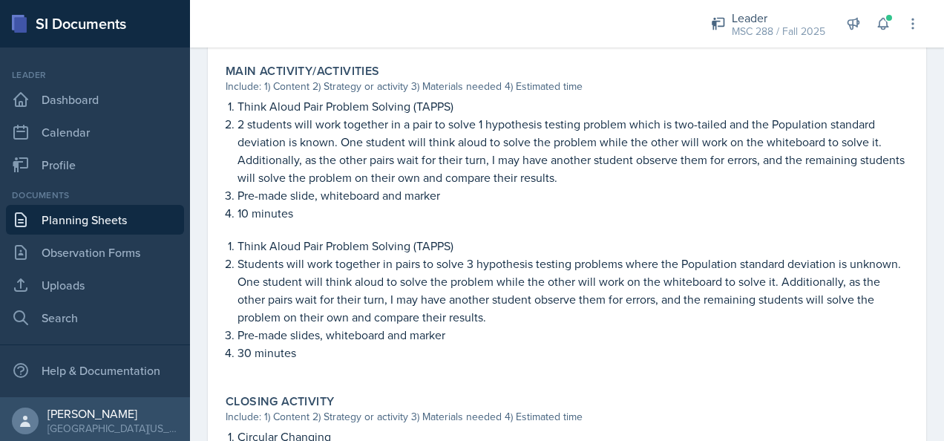
click at [115, 215] on link "Planning Sheets" at bounding box center [95, 220] width 178 height 30
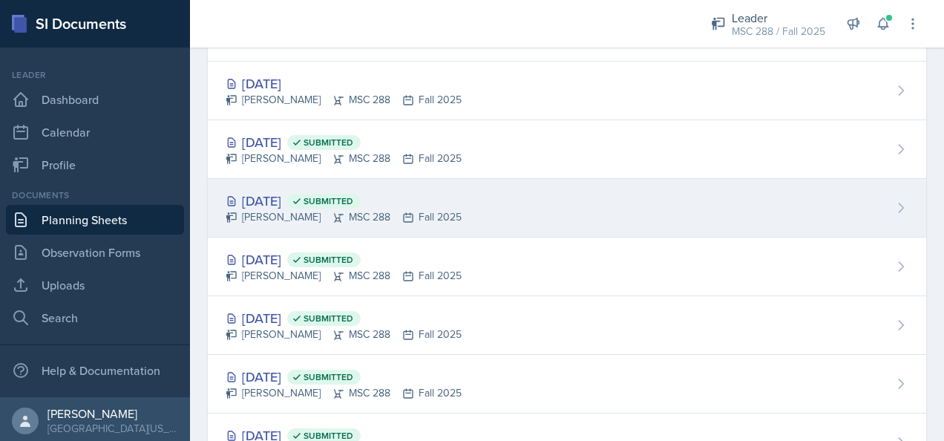
scroll to position [164, 0]
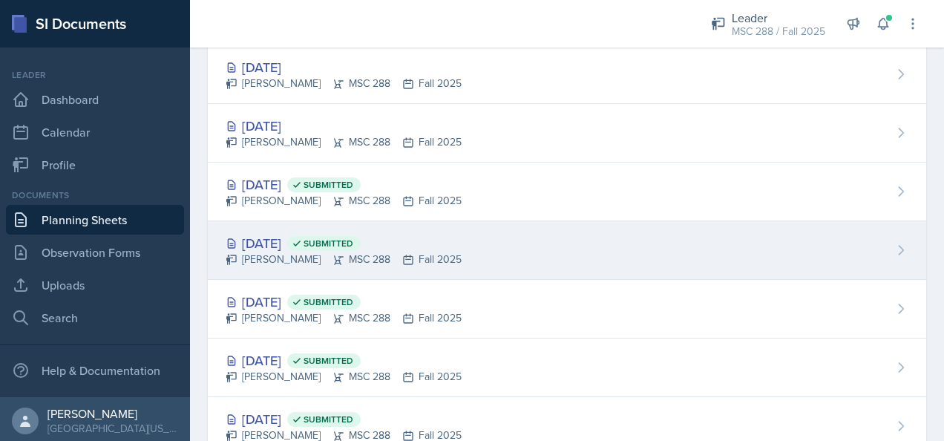
click at [273, 244] on div "Sep 10th, 2025 Submitted" at bounding box center [344, 243] width 236 height 20
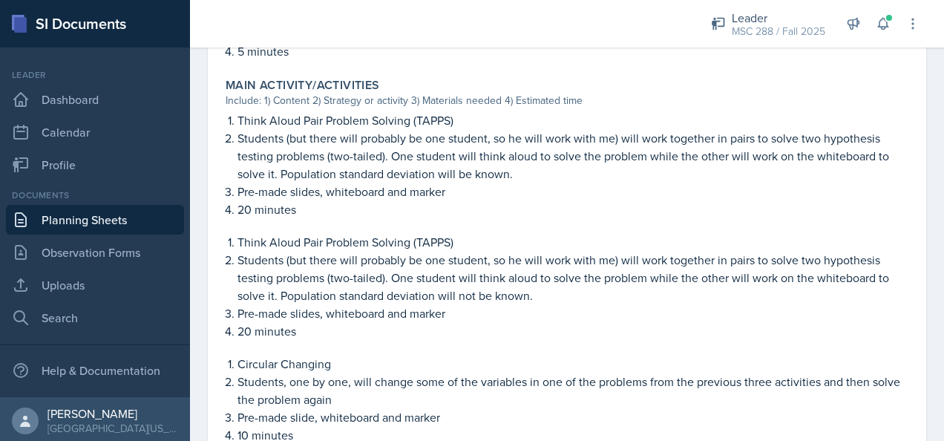
scroll to position [668, 0]
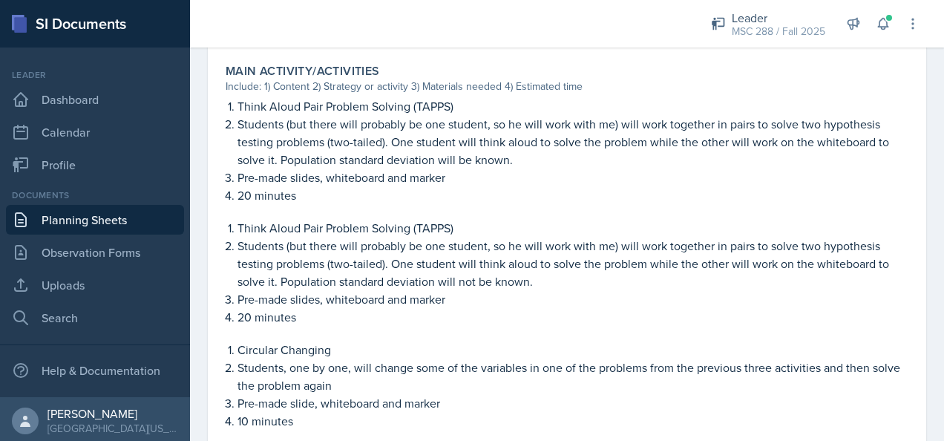
click at [122, 216] on link "Planning Sheets" at bounding box center [95, 220] width 178 height 30
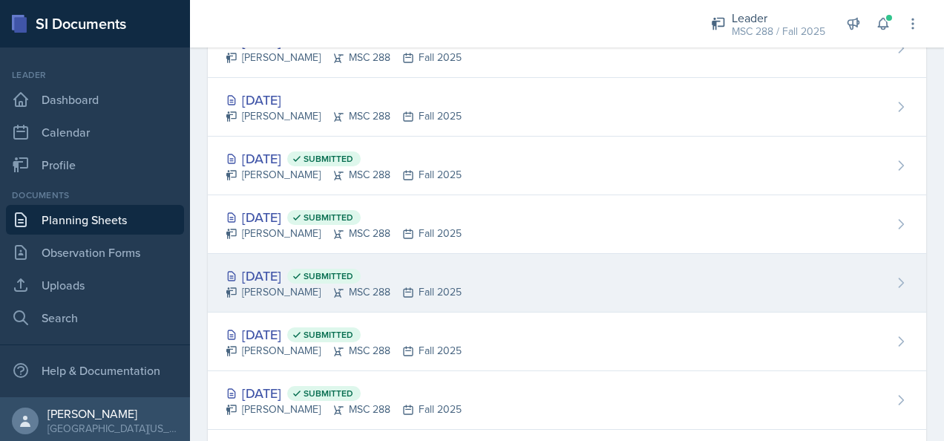
scroll to position [90, 0]
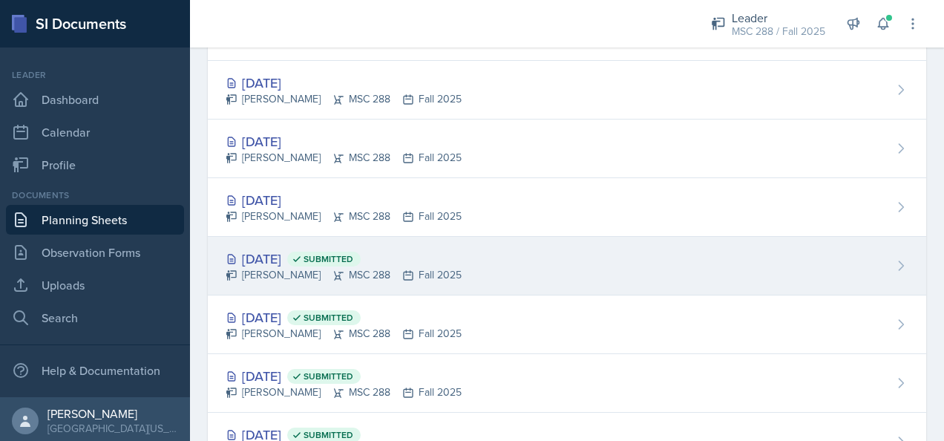
click at [290, 249] on div "Sep 11th, 2025 Submitted" at bounding box center [344, 259] width 236 height 20
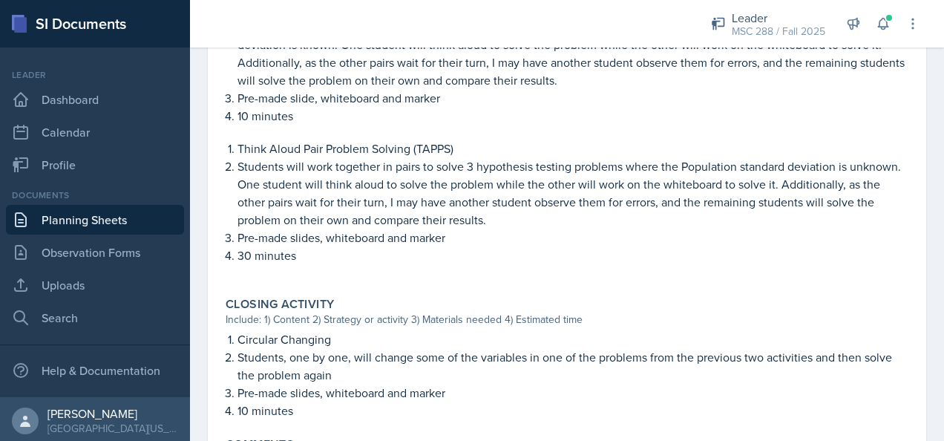
scroll to position [742, 0]
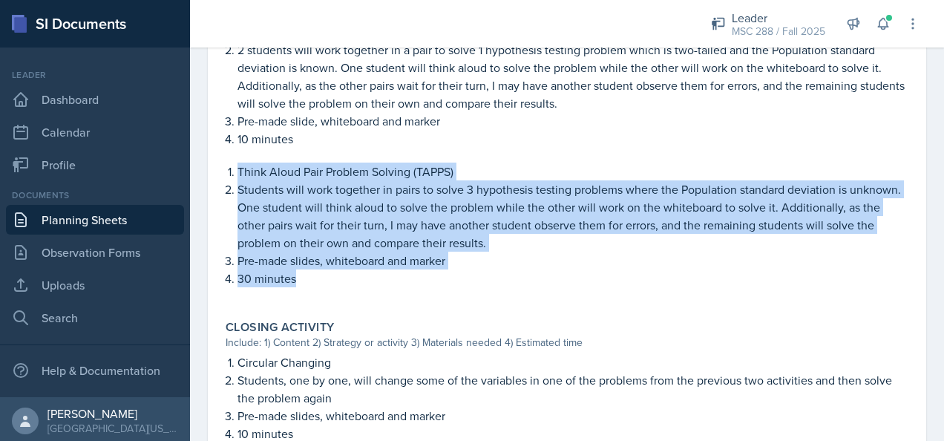
drag, startPoint x: 240, startPoint y: 189, endPoint x: 330, endPoint y: 287, distance: 133.5
click at [330, 287] on ol "Think Aloud Pair Problem Solving (TAPPS) Students will work together in pairs t…" at bounding box center [573, 225] width 671 height 125
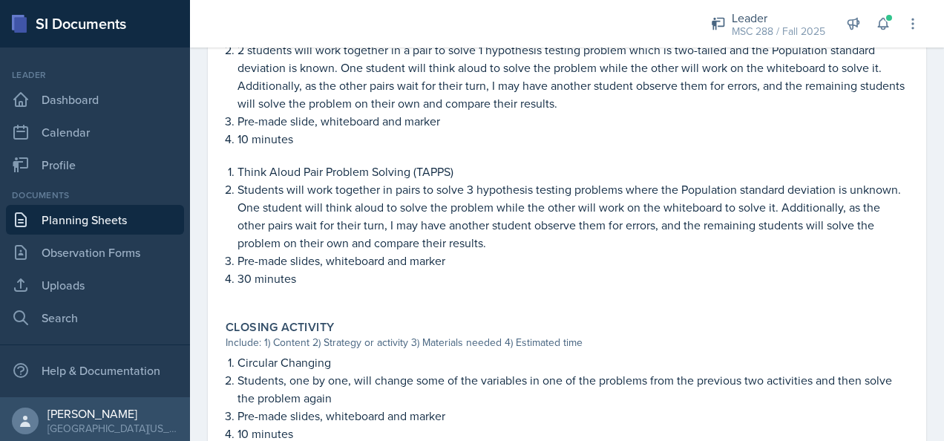
drag, startPoint x: 330, startPoint y: 287, endPoint x: 312, endPoint y: 297, distance: 21.3
click at [315, 287] on p "30 minutes" at bounding box center [573, 279] width 671 height 18
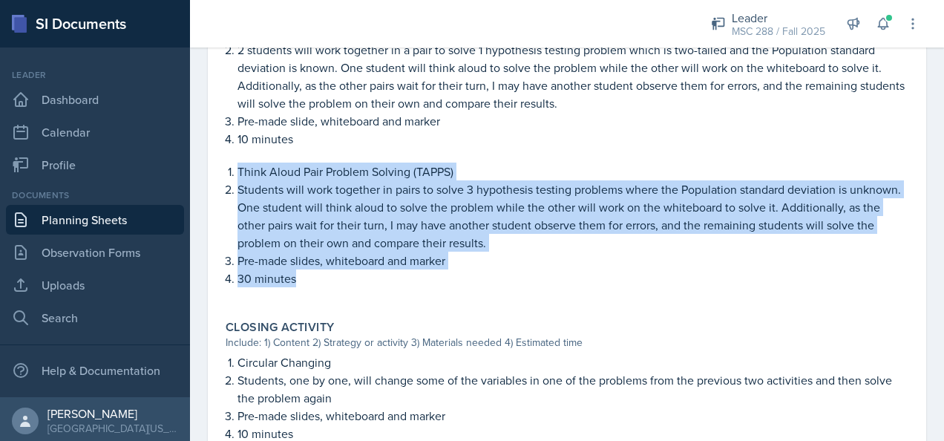
drag, startPoint x: 307, startPoint y: 297, endPoint x: 230, endPoint y: 193, distance: 129.0
click at [238, 193] on ol "Think Aloud Pair Problem Solving (TAPPS) Students will work together in pairs t…" at bounding box center [573, 225] width 671 height 125
copy ol "Think Aloud Pair Problem Solving (TAPPS) Students will work together in pairs t…"
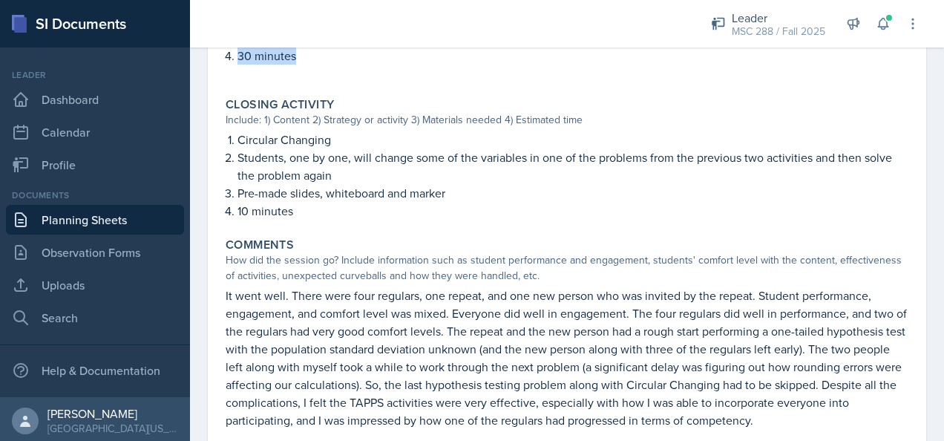
scroll to position [1031, 0]
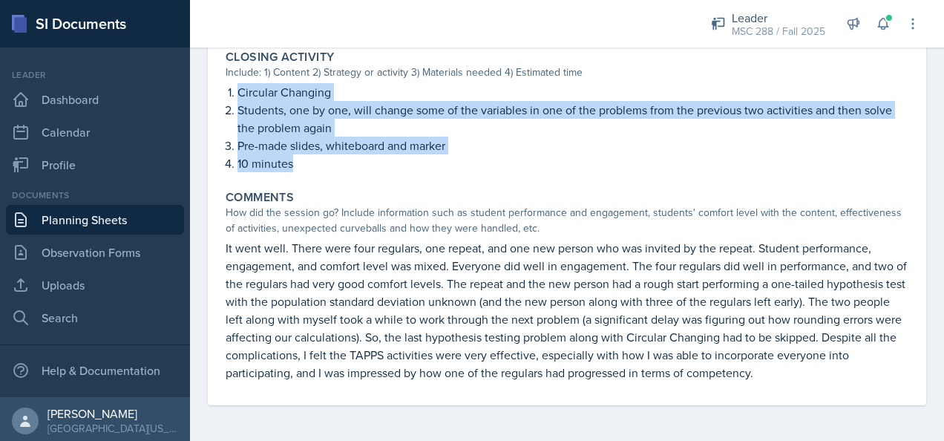
drag, startPoint x: 239, startPoint y: 90, endPoint x: 308, endPoint y: 156, distance: 95.6
click at [308, 156] on ol "Circular Changing Students, one by one, will change some of the variables in on…" at bounding box center [573, 127] width 671 height 89
copy ol "Circular Changing Students, one by one, will change some of the variables in on…"
click at [71, 215] on link "Planning Sheets" at bounding box center [95, 220] width 178 height 30
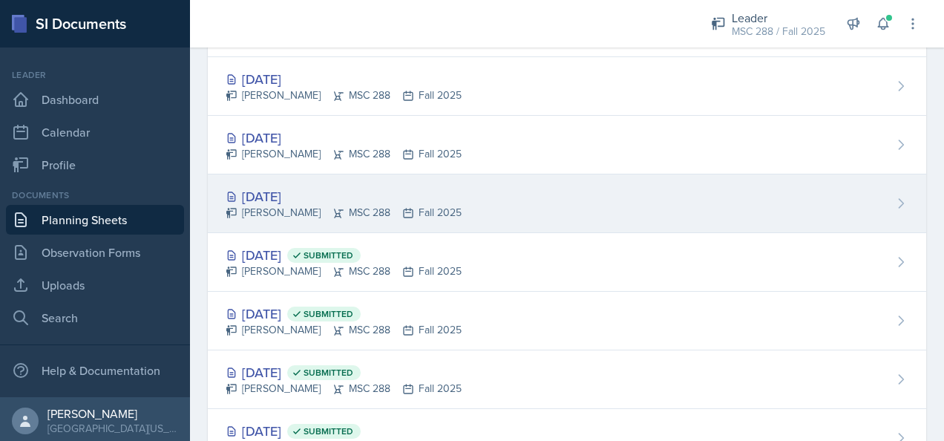
scroll to position [90, 0]
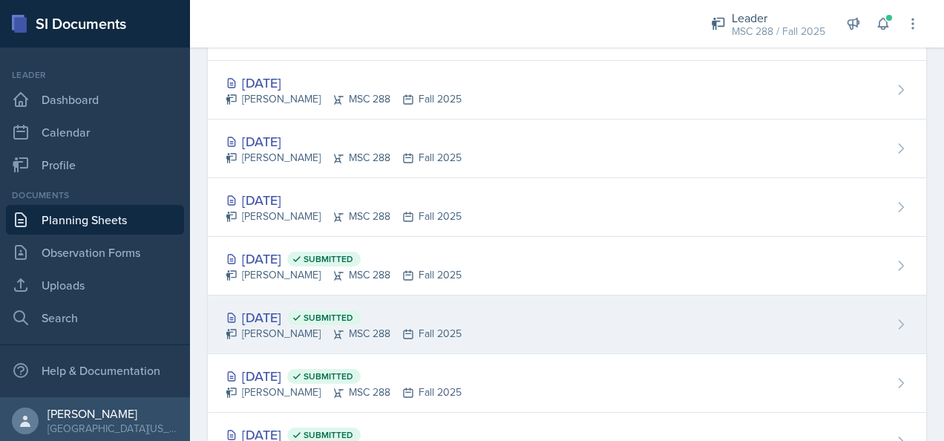
click at [267, 315] on div "Sep 10th, 2025 Submitted" at bounding box center [344, 317] width 236 height 20
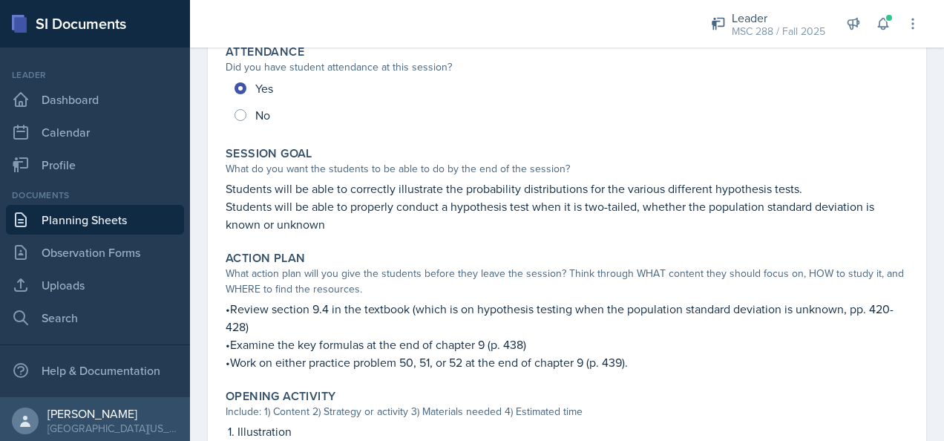
scroll to position [223, 0]
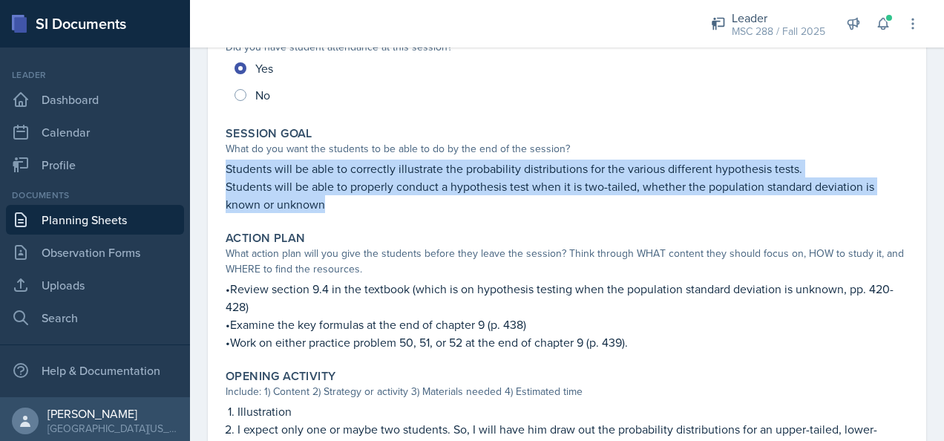
drag, startPoint x: 228, startPoint y: 169, endPoint x: 327, endPoint y: 210, distance: 107.1
click at [327, 210] on div "Students will be able to correctly illustrate the probability distributions for…" at bounding box center [567, 186] width 683 height 53
copy div "Students will be able to correctly illustrate the probability distributions for…"
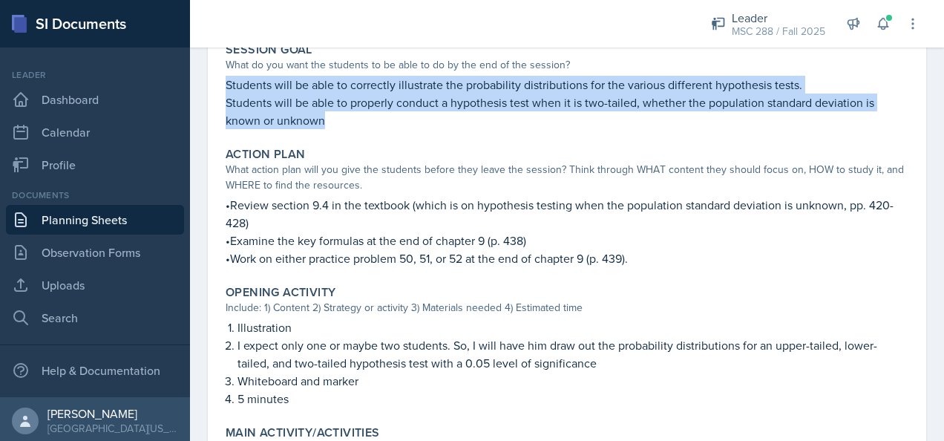
scroll to position [371, 0]
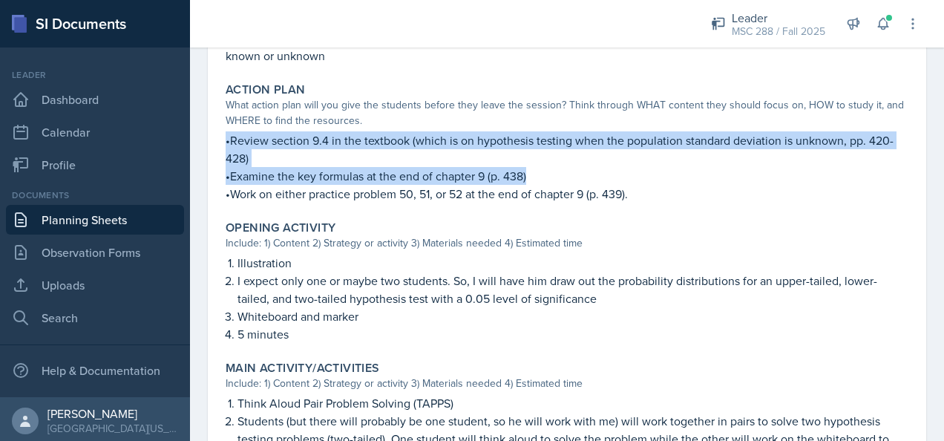
drag, startPoint x: 226, startPoint y: 141, endPoint x: 533, endPoint y: 178, distance: 309.6
click at [533, 178] on div "•Review section 9.4 in the textbook (which is on hypothesis testing when the po…" at bounding box center [567, 166] width 683 height 71
drag, startPoint x: 533, startPoint y: 178, endPoint x: 481, endPoint y: 177, distance: 52.0
copy div "•Review section 9.4 in the textbook (which is on hypothesis testing when the po…"
click at [100, 215] on link "Planning Sheets" at bounding box center [95, 220] width 178 height 30
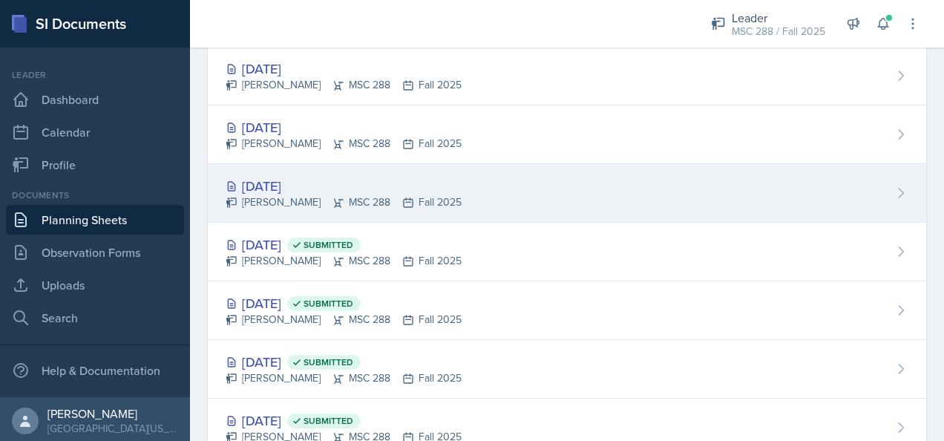
scroll to position [74, 0]
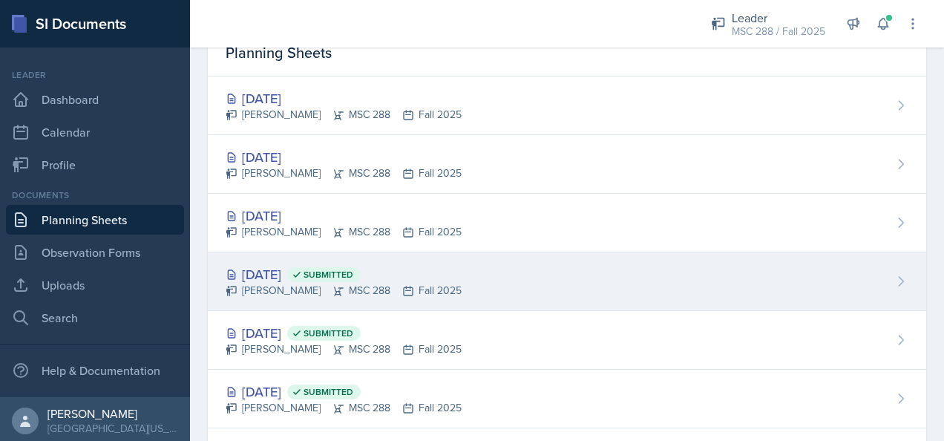
click at [276, 270] on div "Sep 11th, 2025 Submitted" at bounding box center [344, 274] width 236 height 20
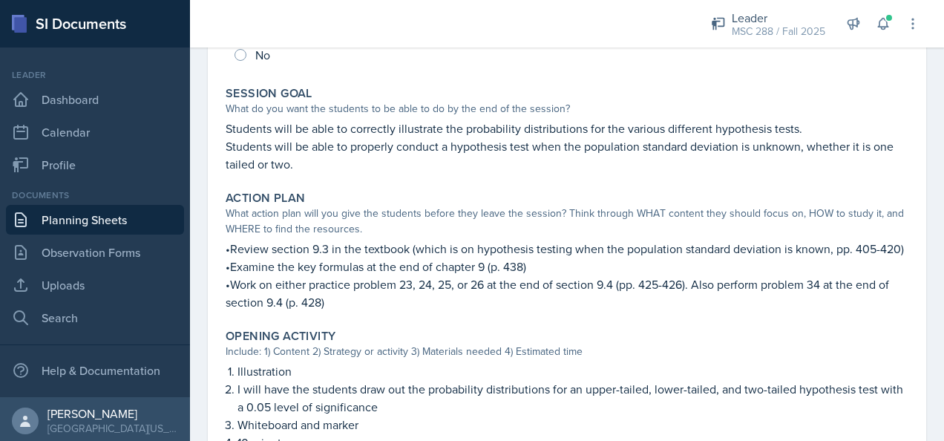
scroll to position [297, 0]
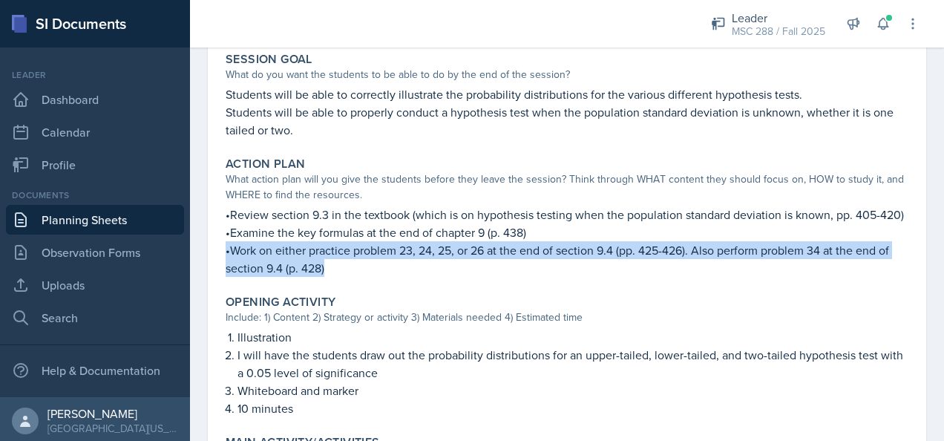
drag, startPoint x: 226, startPoint y: 268, endPoint x: 338, endPoint y: 290, distance: 114.2
click at [338, 277] on p "•Work on either practice problem 23, 24, 25, or 26 at the end of section 9.4 (p…" at bounding box center [567, 259] width 683 height 36
copy p "•Work on either practice problem 23, 24, 25, or 26 at the end of section 9.4 (p…"
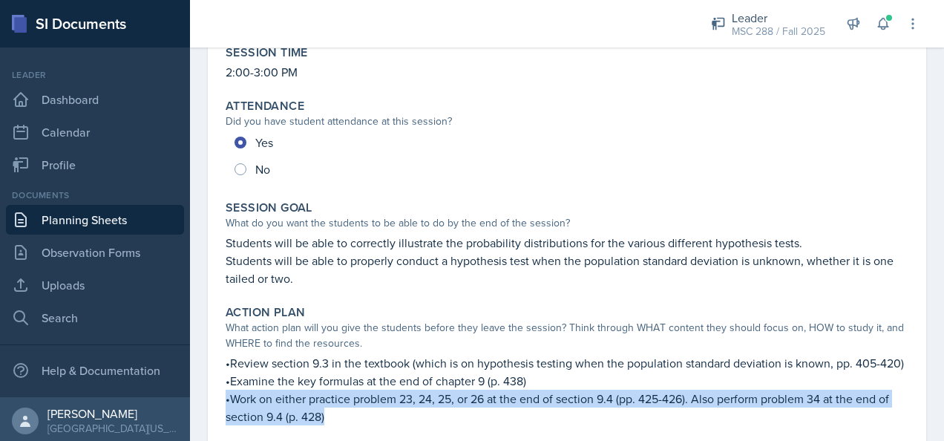
scroll to position [223, 0]
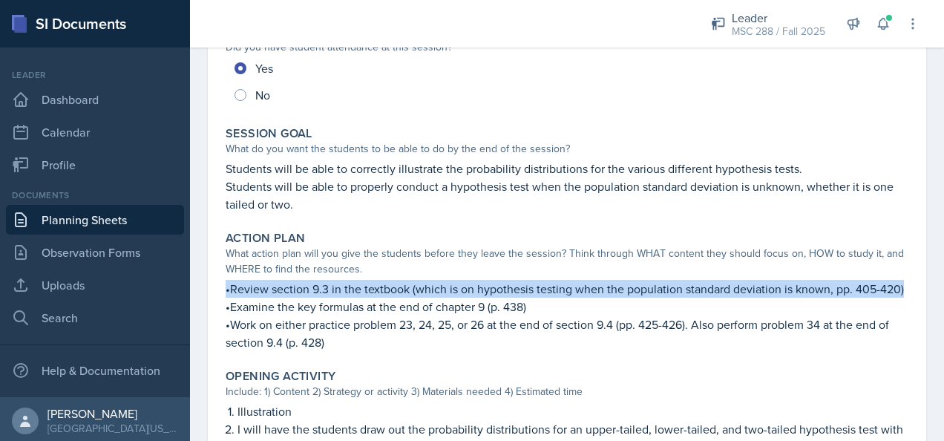
drag, startPoint x: 226, startPoint y: 288, endPoint x: 255, endPoint y: 305, distance: 33.6
click at [255, 298] on p "•Review section 9.3 in the textbook (which is on hypothesis testing when the po…" at bounding box center [567, 289] width 683 height 18
drag, startPoint x: 255, startPoint y: 305, endPoint x: 266, endPoint y: 305, distance: 10.4
click at [266, 298] on p "•Review section 9.3 in the textbook (which is on hypothesis testing when the po…" at bounding box center [567, 289] width 683 height 18
click at [275, 298] on p "•Review section 9.3 in the textbook (which is on hypothesis testing when the po…" at bounding box center [567, 289] width 683 height 18
